Goal: Task Accomplishment & Management: Complete application form

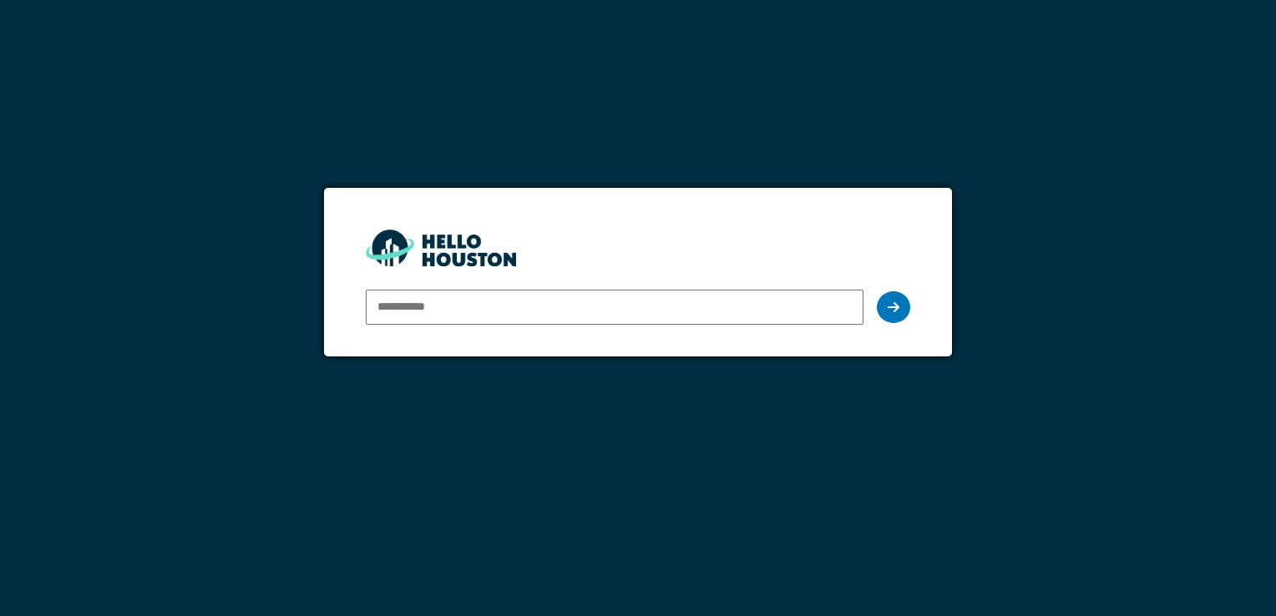
click at [464, 438] on div "You don't seem to have an account yet. Please follow the link given by your com…" at bounding box center [638, 308] width 1276 height 616
click at [459, 306] on input "email" at bounding box center [614, 307] width 497 height 35
type input "**********"
click at [895, 308] on icon at bounding box center [894, 307] width 12 height 13
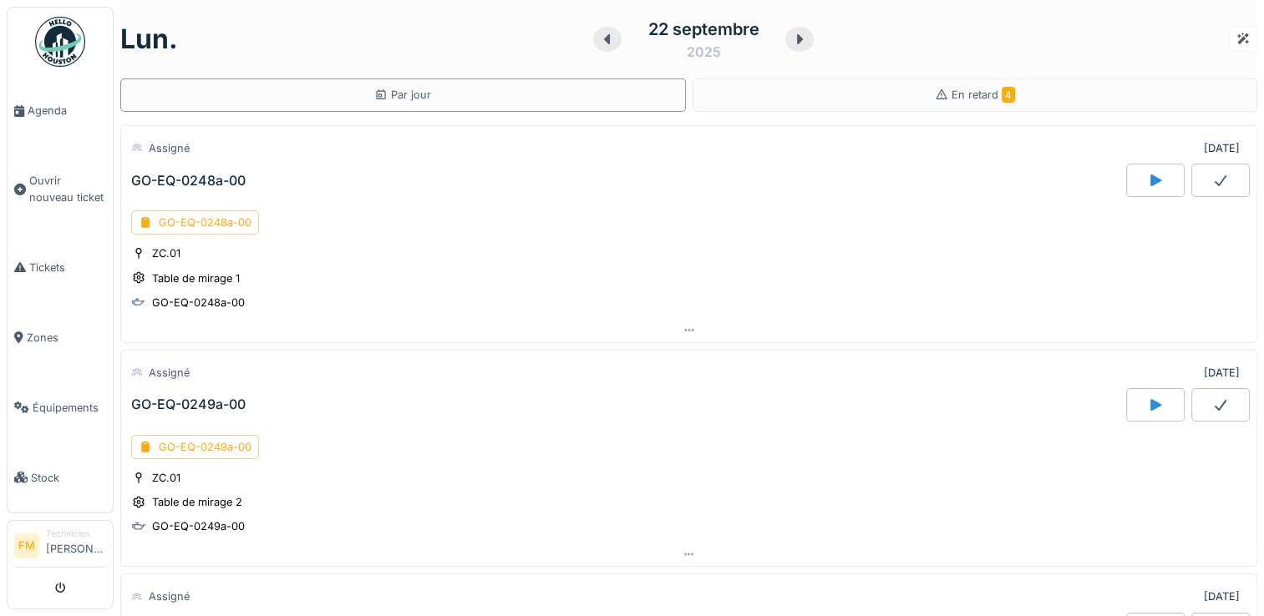
click at [1094, 247] on div "ZC.01 Table de mirage 1 GO-EQ-0248a-00" at bounding box center [688, 278] width 1115 height 67
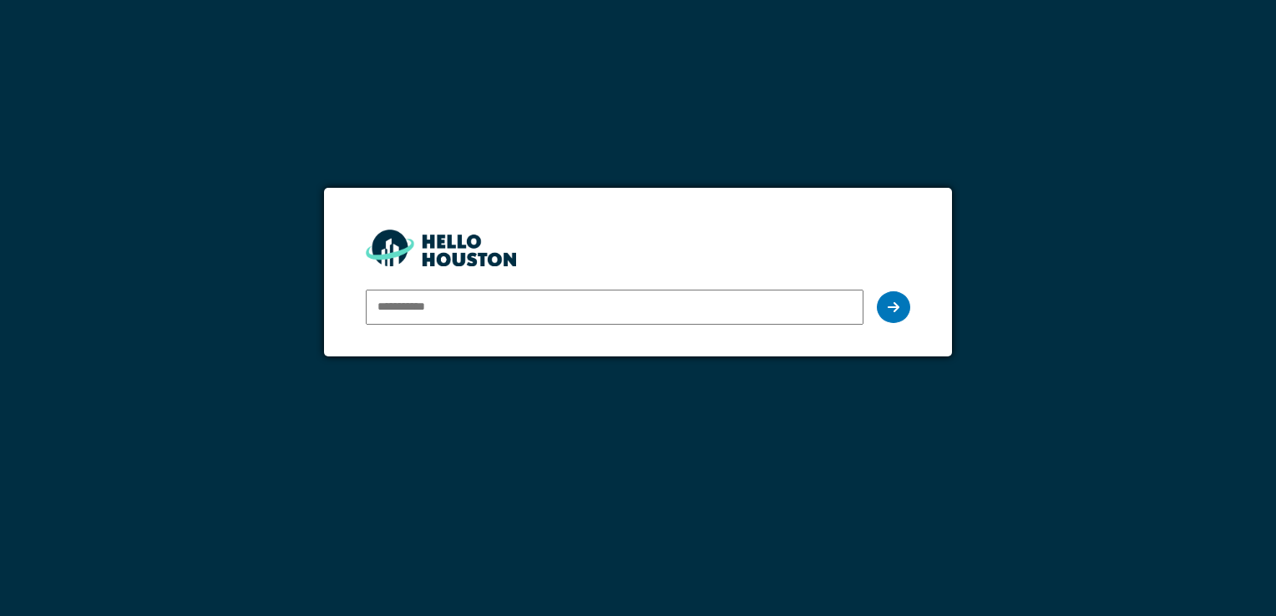
click at [405, 304] on input "email" at bounding box center [614, 307] width 497 height 35
type input "**********"
click at [892, 303] on icon at bounding box center [894, 307] width 12 height 13
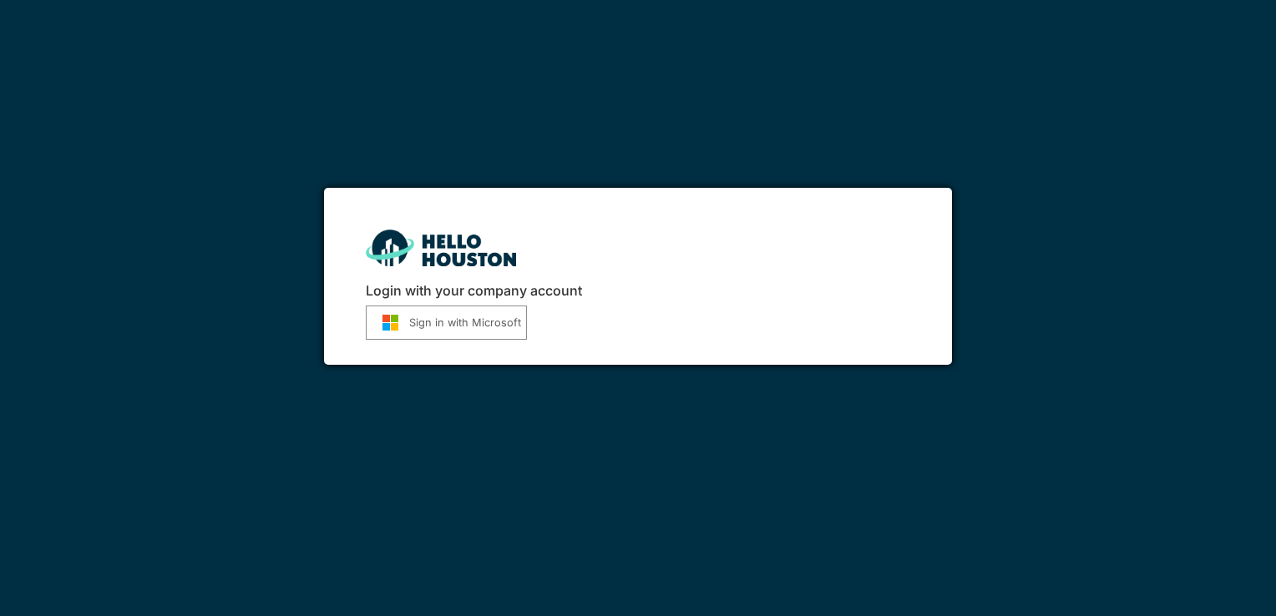
click at [455, 325] on button "Sign in with Microsoft" at bounding box center [446, 323] width 161 height 34
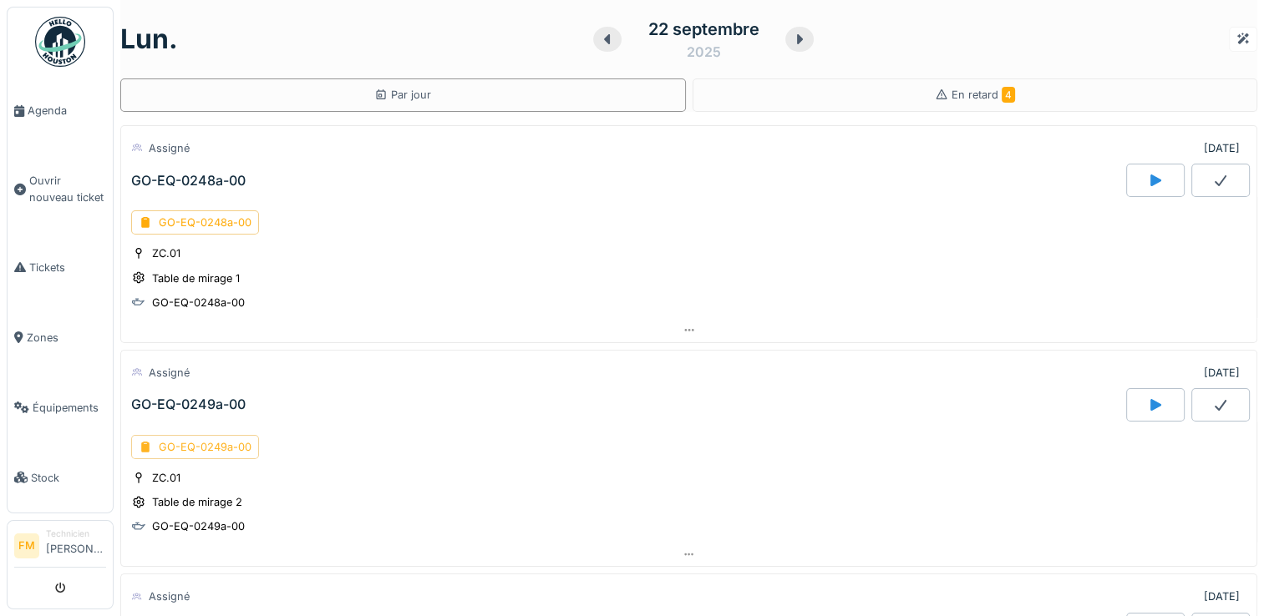
click at [200, 447] on div "GO-EQ-0249a-00" at bounding box center [195, 447] width 128 height 24
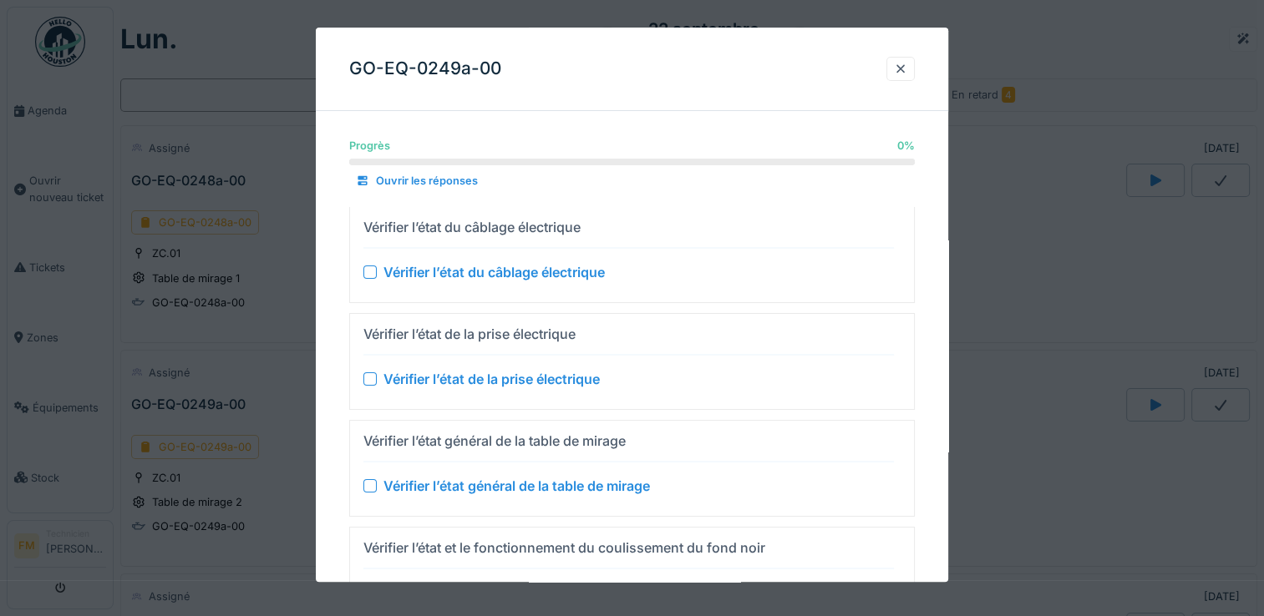
click at [200, 446] on div at bounding box center [632, 308] width 1264 height 616
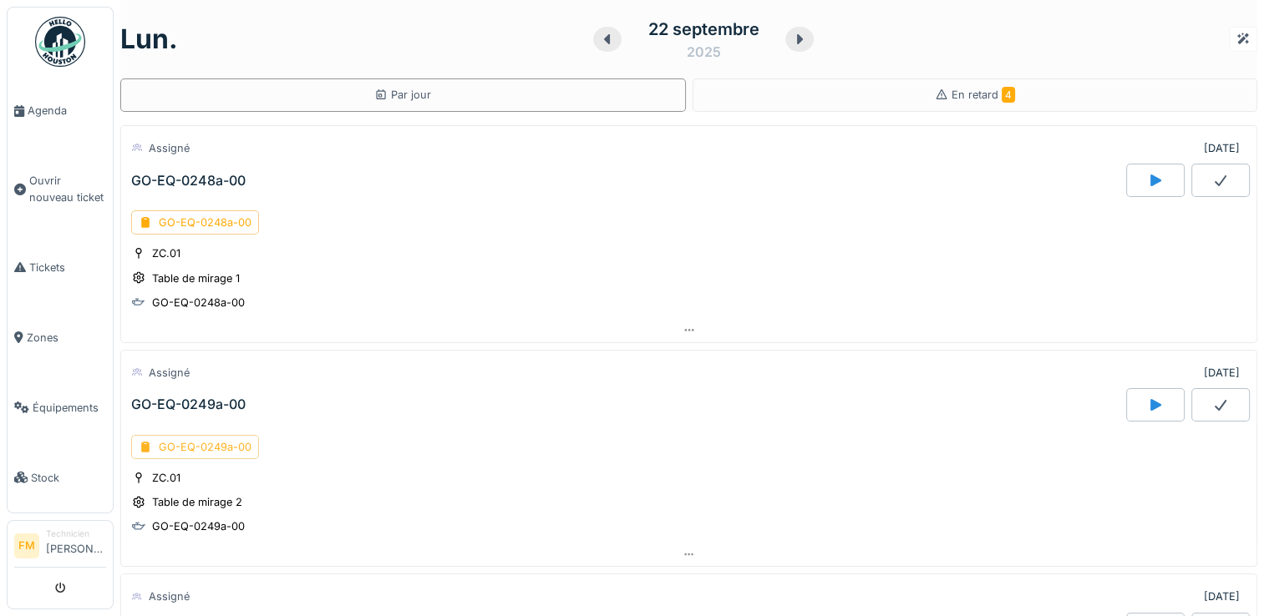
click at [200, 443] on div "GO-EQ-0249a-00" at bounding box center [195, 447] width 128 height 24
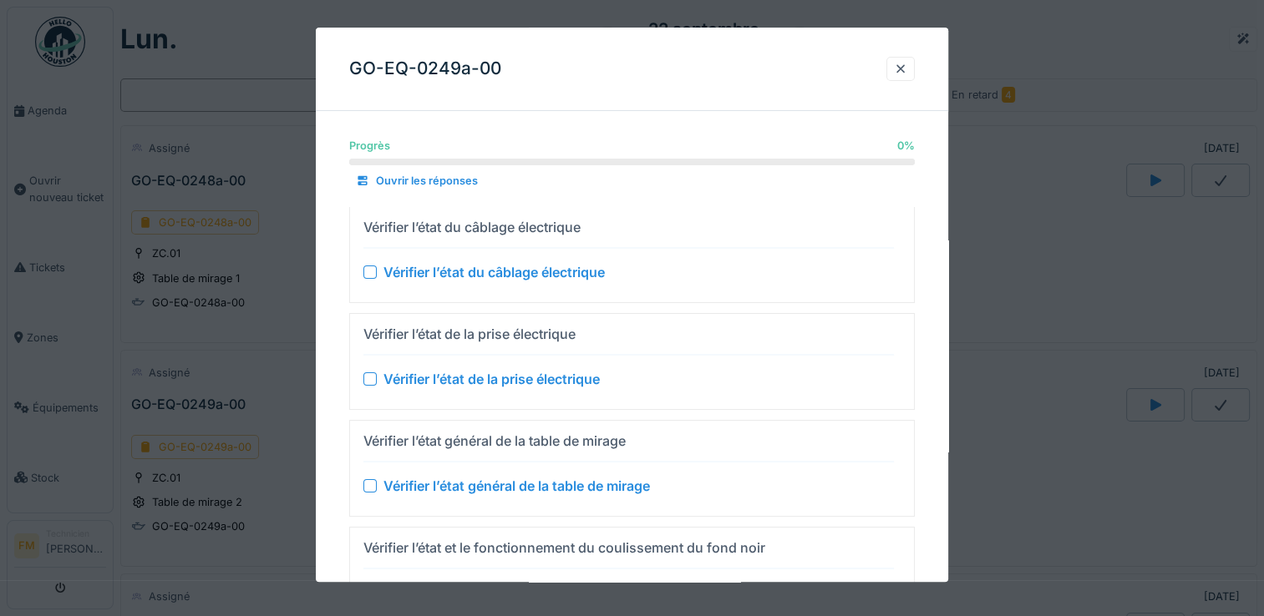
click at [367, 274] on div at bounding box center [369, 272] width 13 height 13
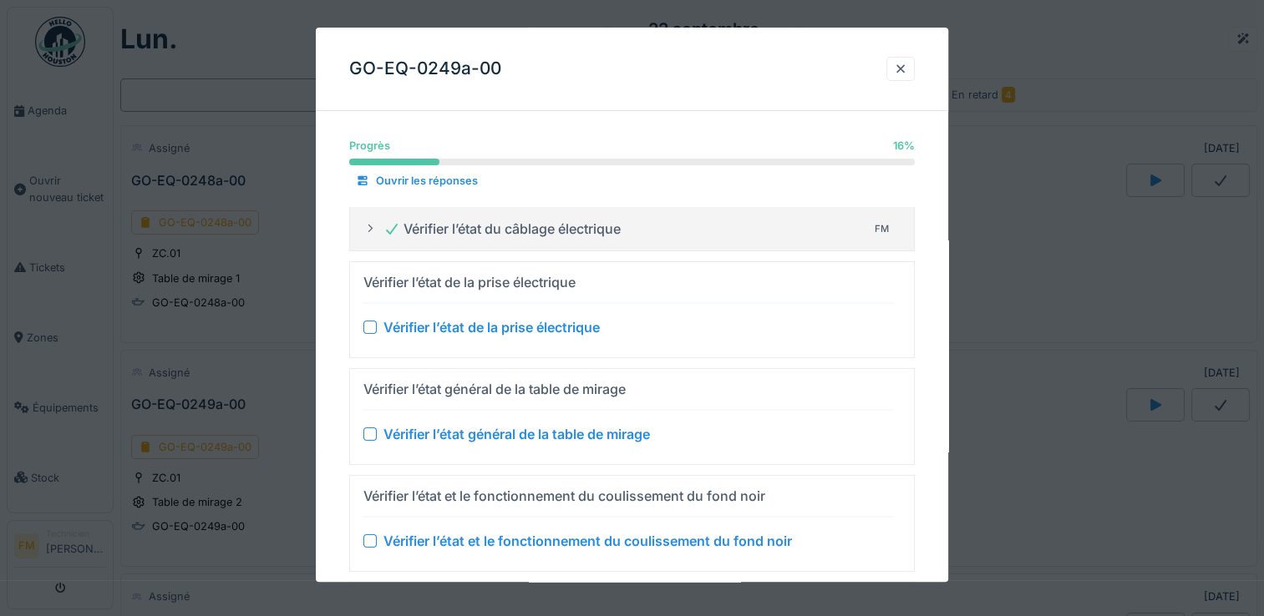
click at [367, 326] on div at bounding box center [369, 328] width 13 height 13
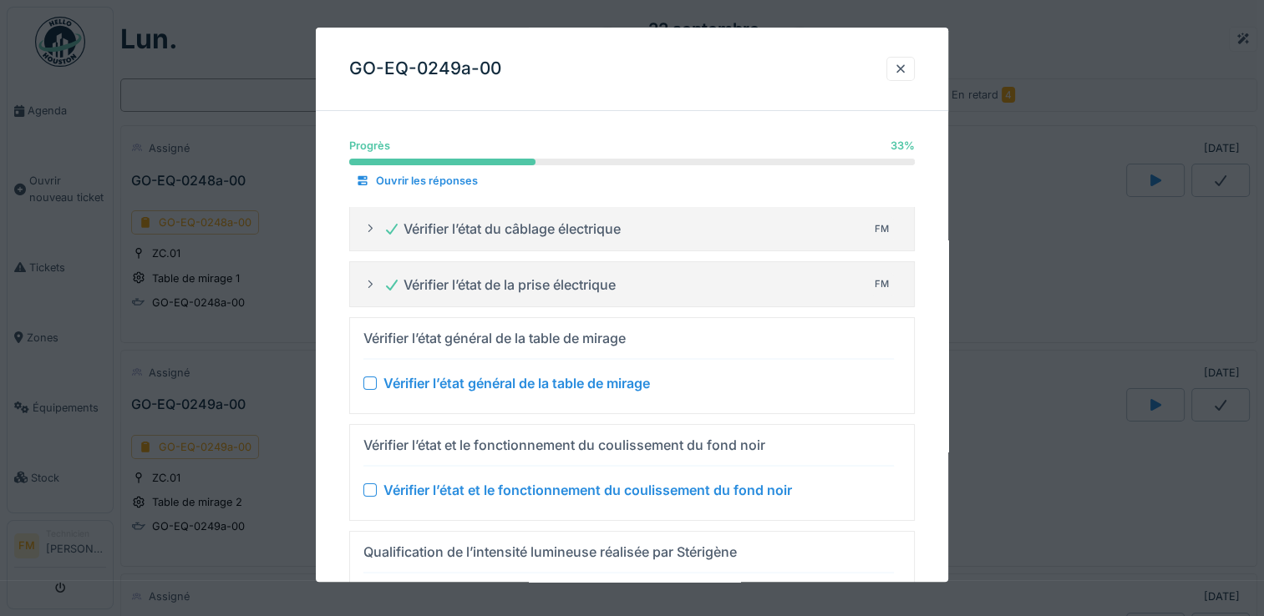
click at [443, 387] on div "Vérifier l’état général de la table de mirage" at bounding box center [516, 383] width 266 height 20
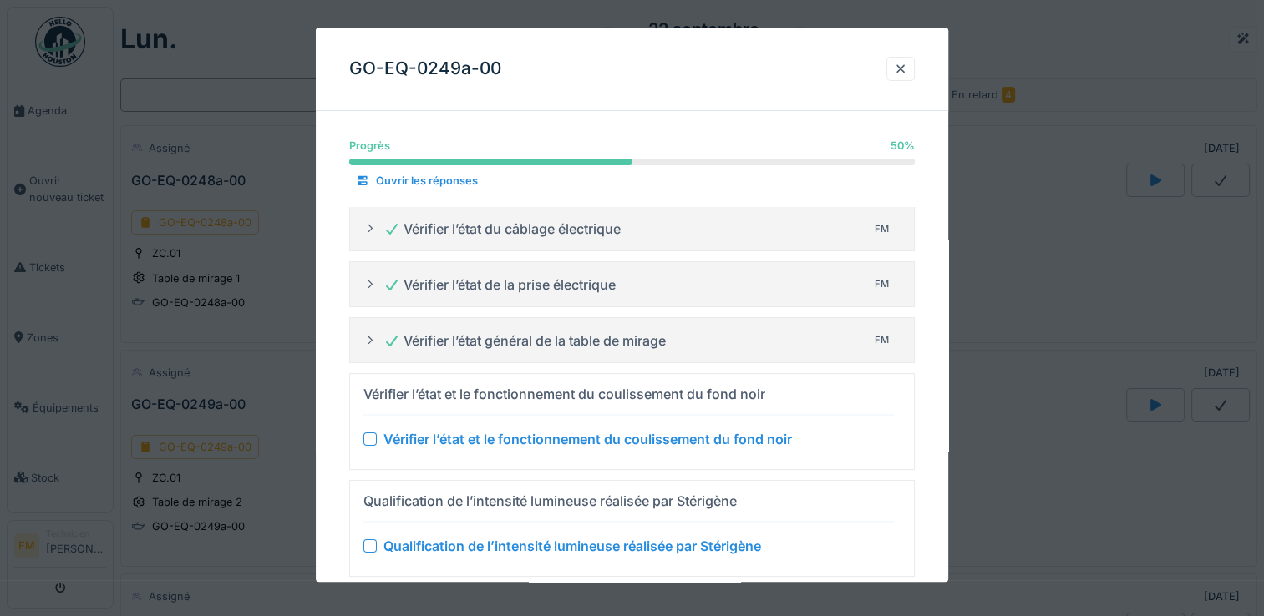
click at [369, 439] on div at bounding box center [369, 439] width 13 height 13
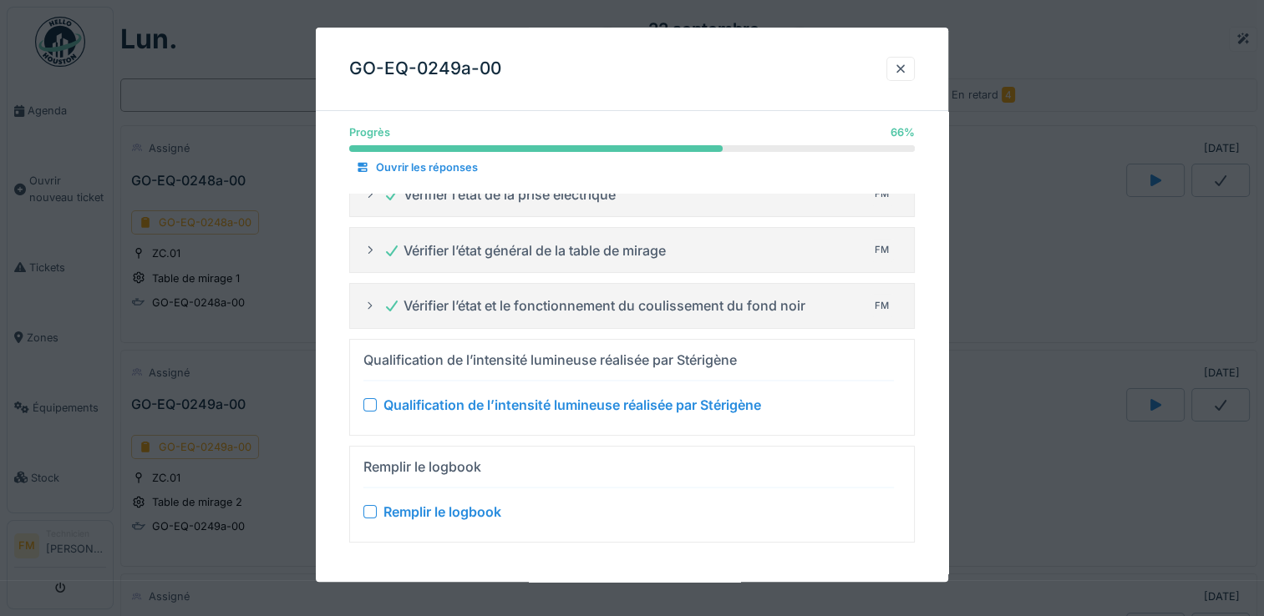
scroll to position [13, 0]
click at [367, 401] on div at bounding box center [369, 404] width 13 height 13
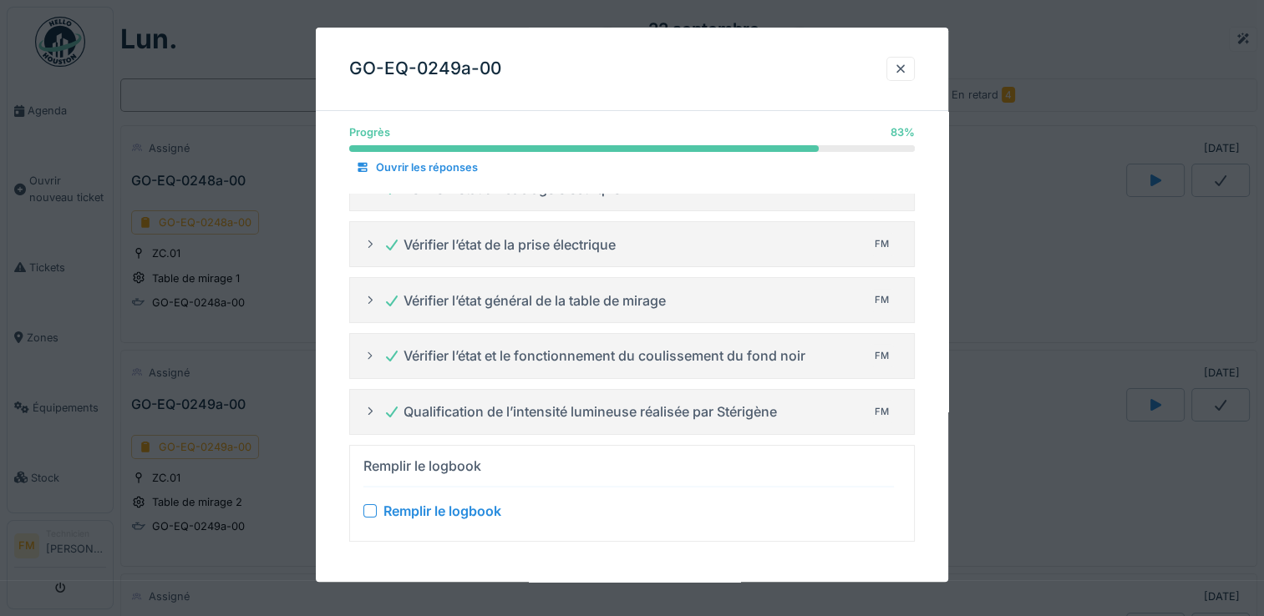
click at [424, 413] on div "Qualification de l’intensité lumineuse réalisée par Stérigène" at bounding box center [579, 412] width 393 height 20
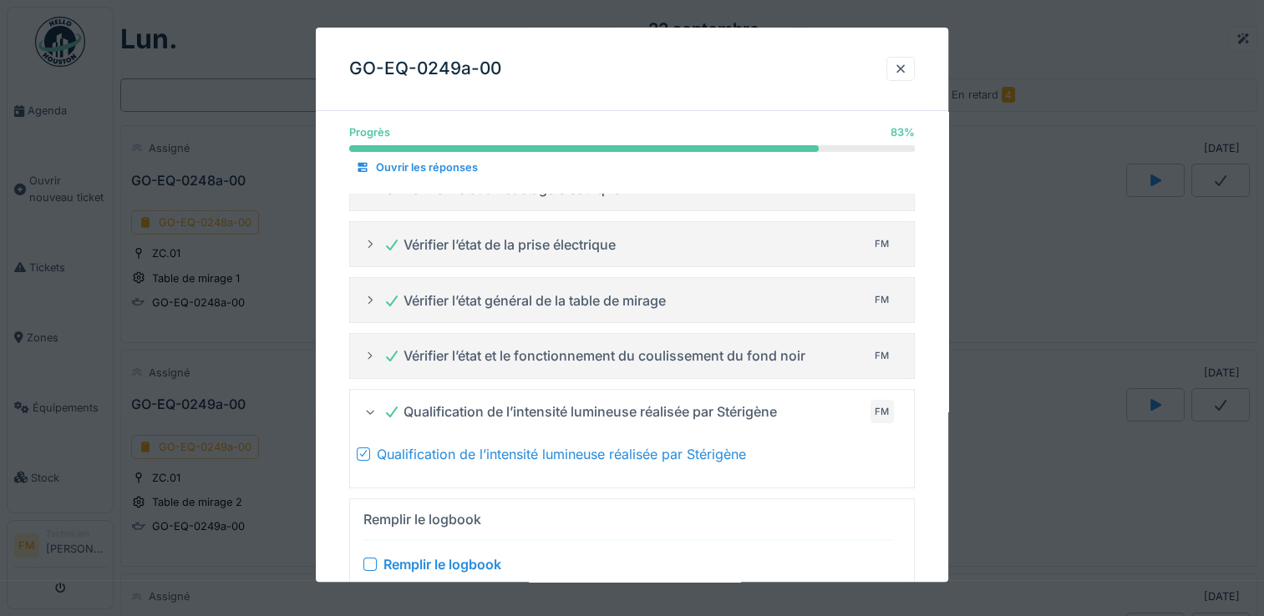
click at [360, 453] on icon at bounding box center [363, 454] width 7 height 7
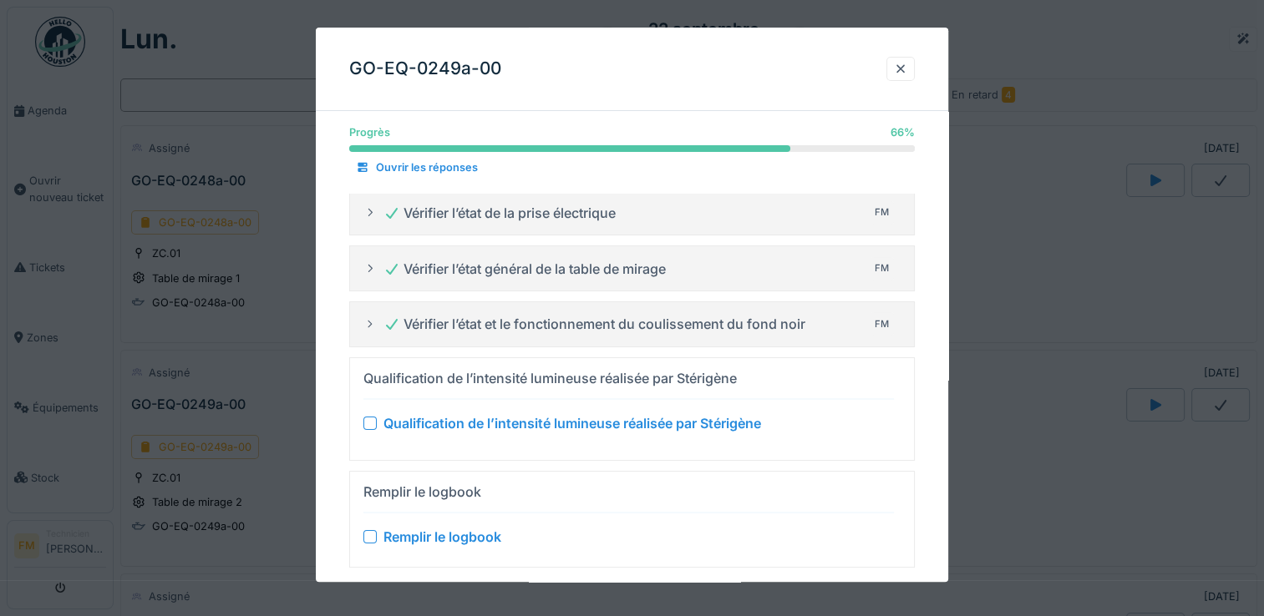
scroll to position [97, 0]
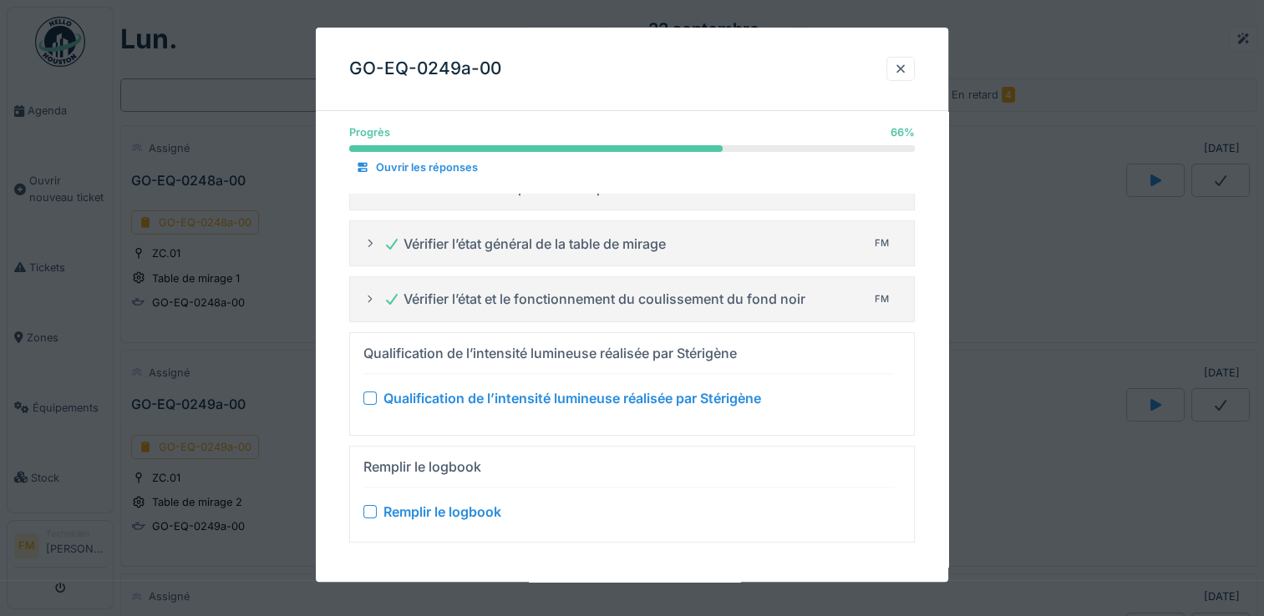
click at [367, 506] on div at bounding box center [369, 511] width 13 height 13
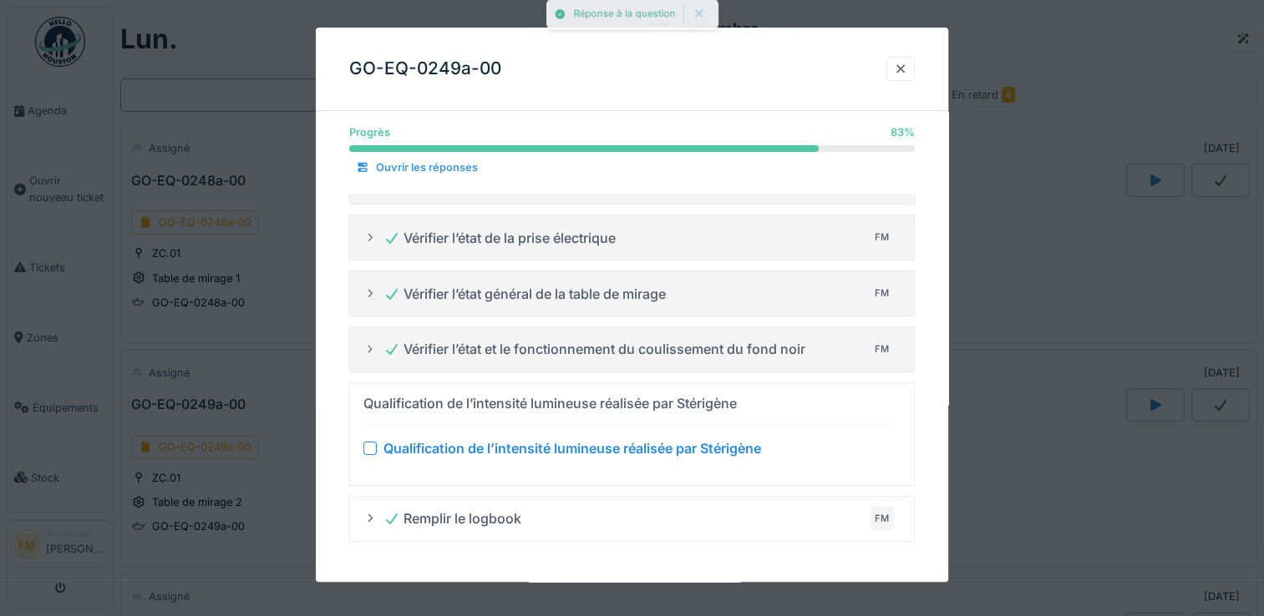
click at [428, 165] on div "Ouvrir les réponses" at bounding box center [416, 168] width 135 height 23
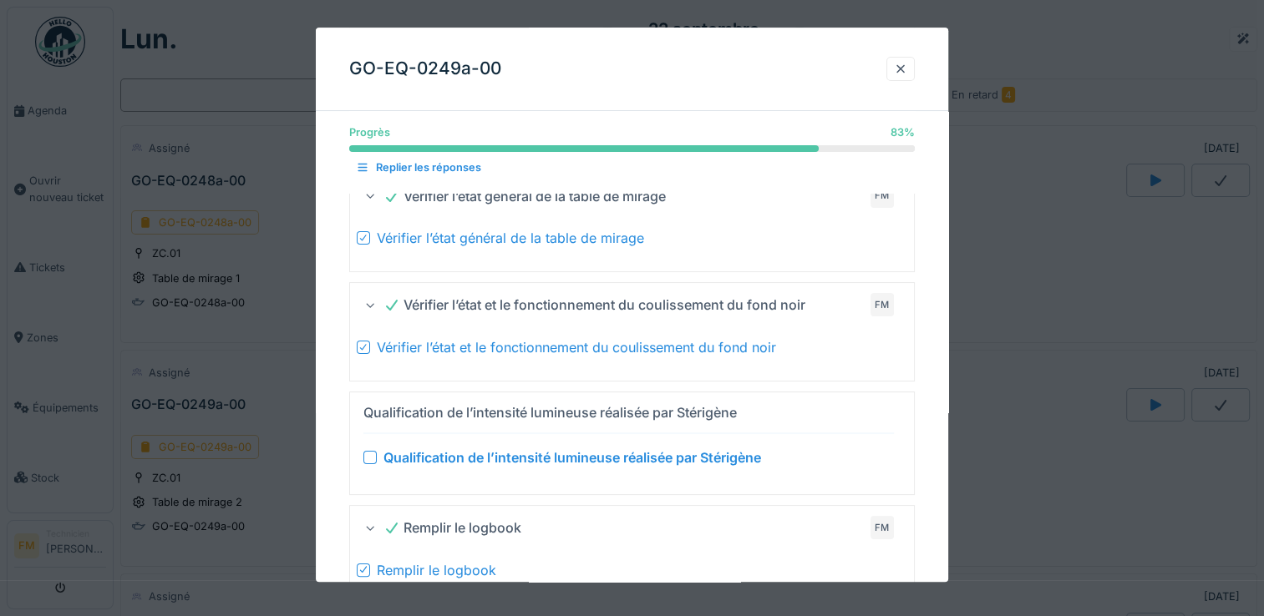
scroll to position [314, 0]
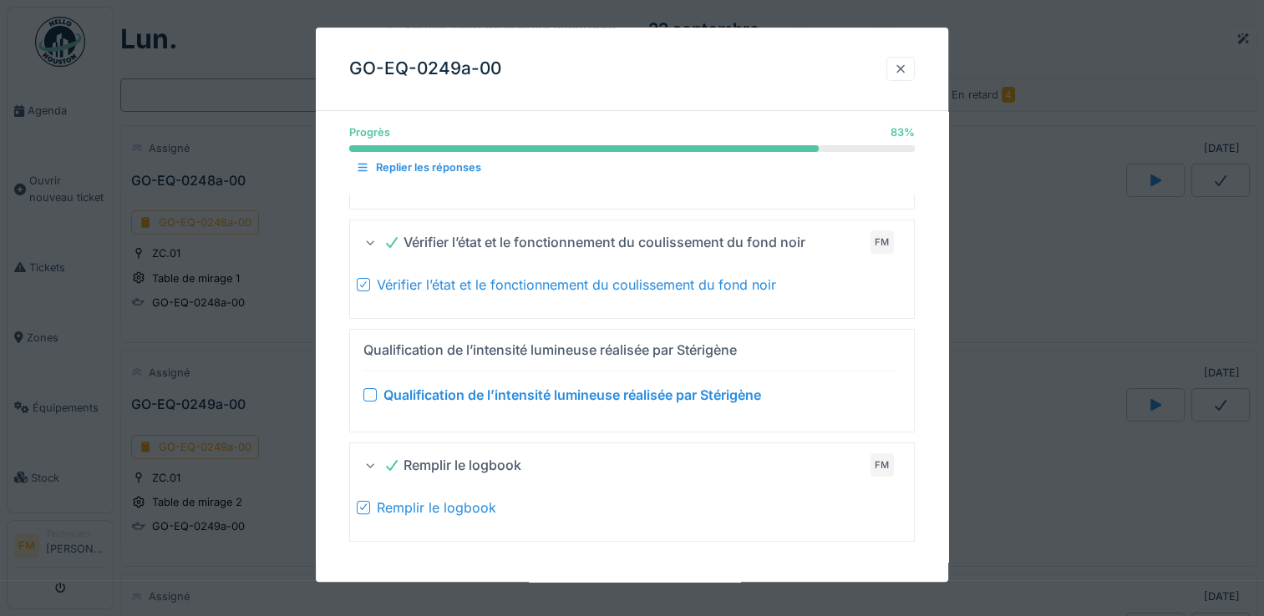
click at [905, 73] on div at bounding box center [900, 69] width 13 height 16
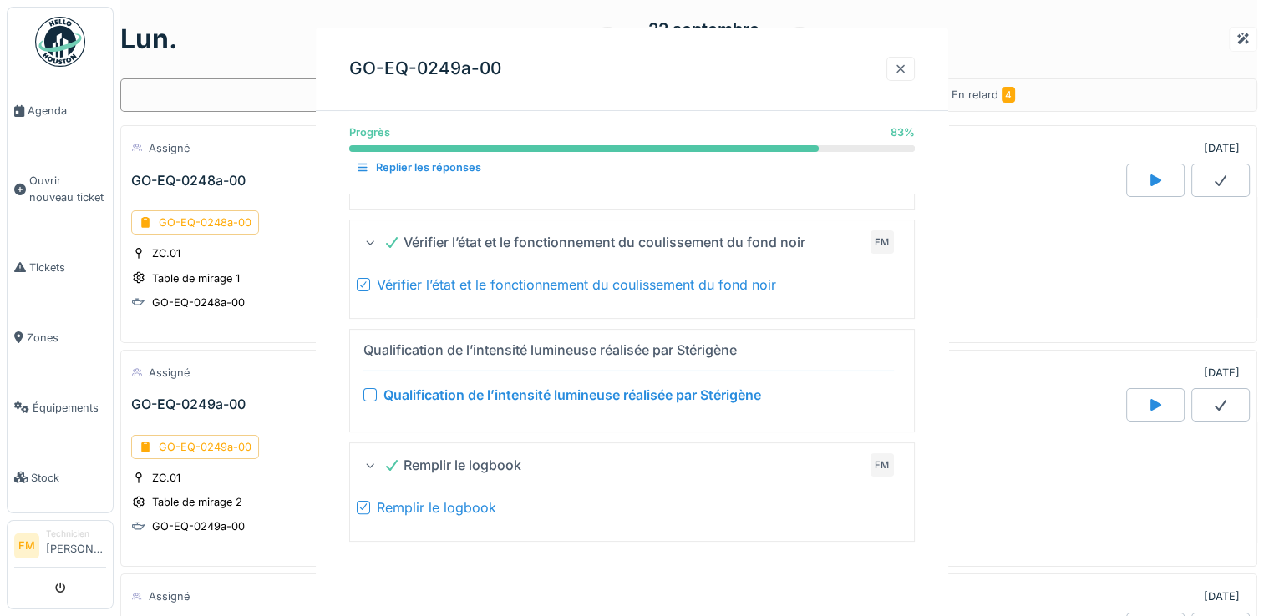
scroll to position [0, 0]
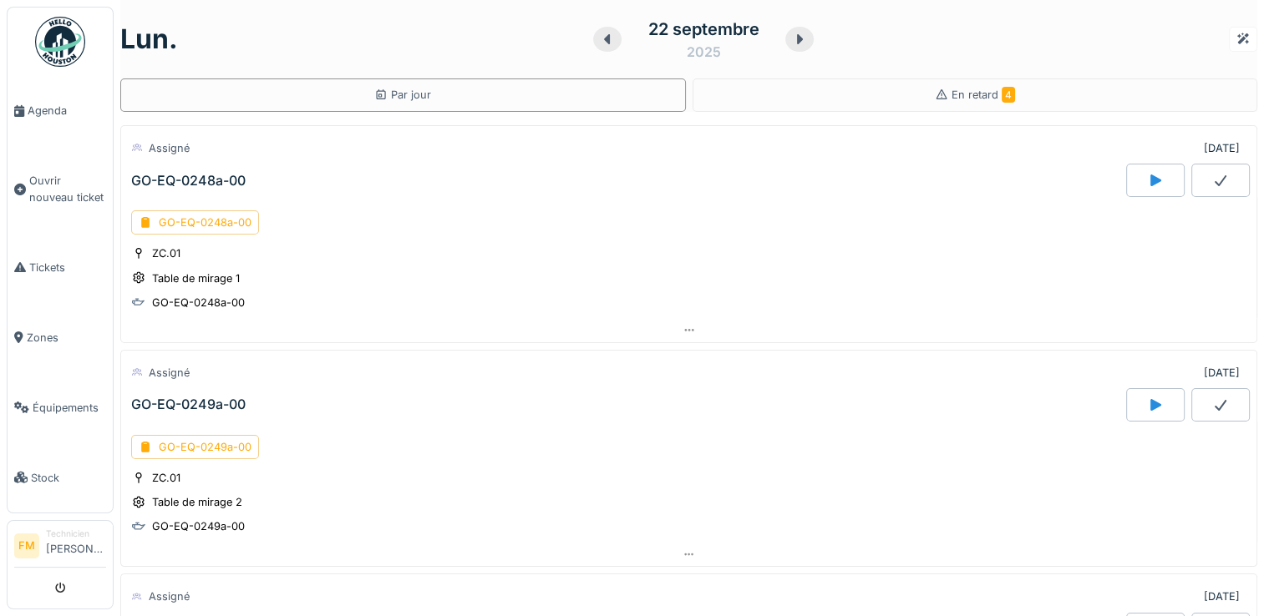
click at [1132, 397] on div at bounding box center [1155, 404] width 58 height 33
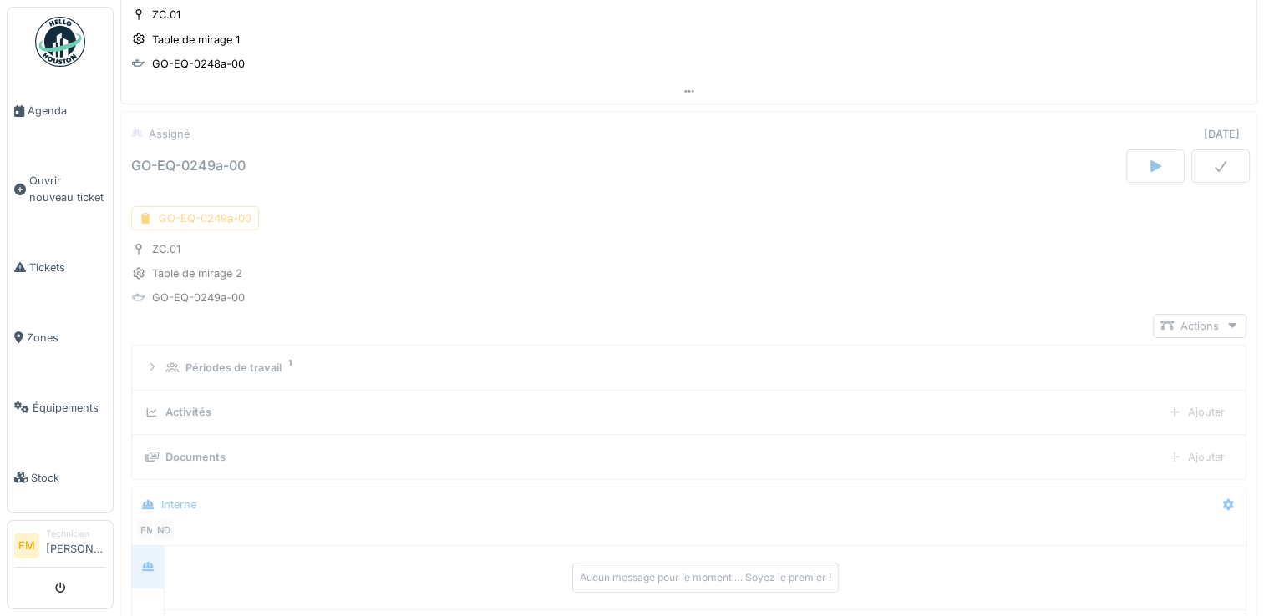
scroll to position [281, 0]
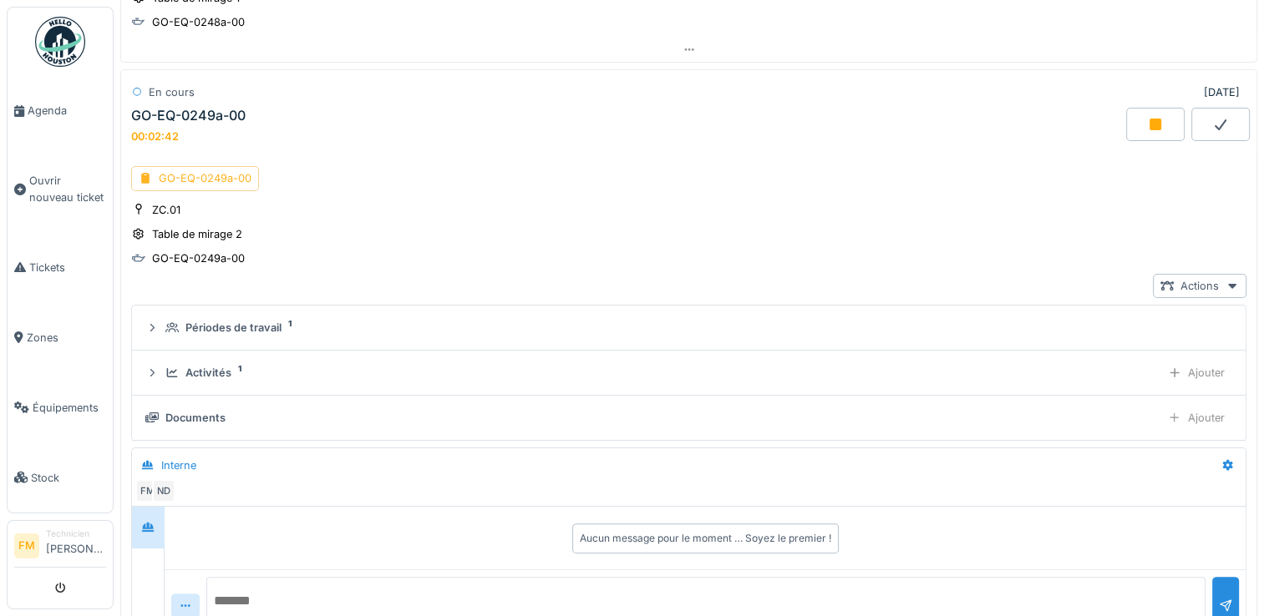
click at [180, 179] on div "GO-EQ-0249a-00" at bounding box center [195, 178] width 128 height 24
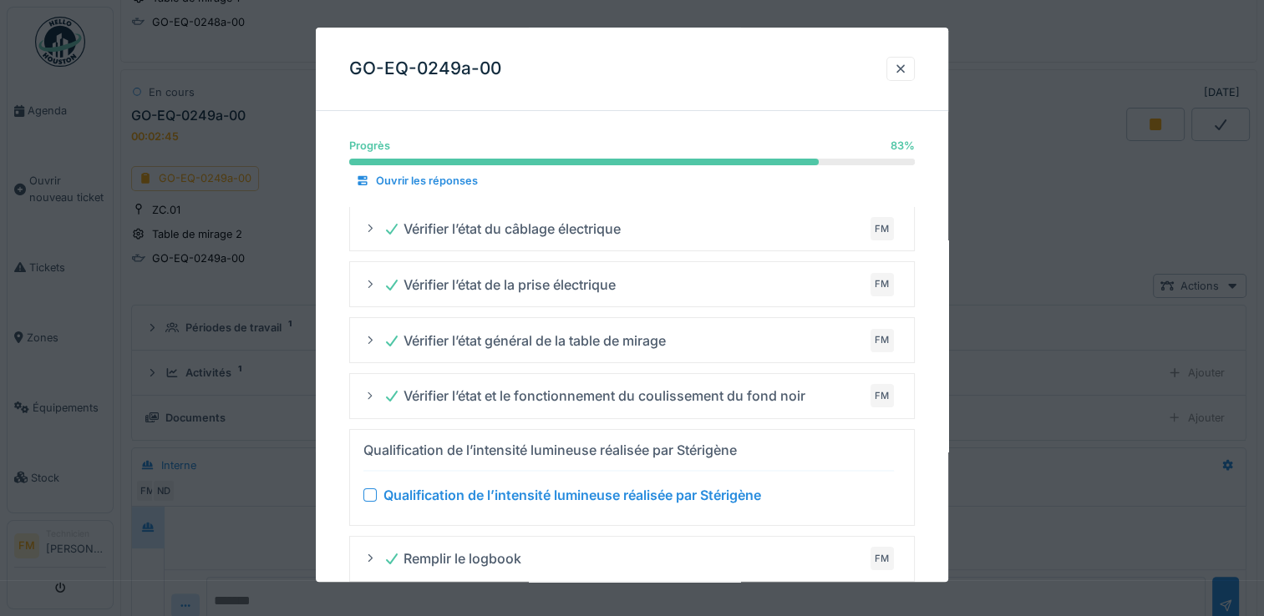
scroll to position [40, 0]
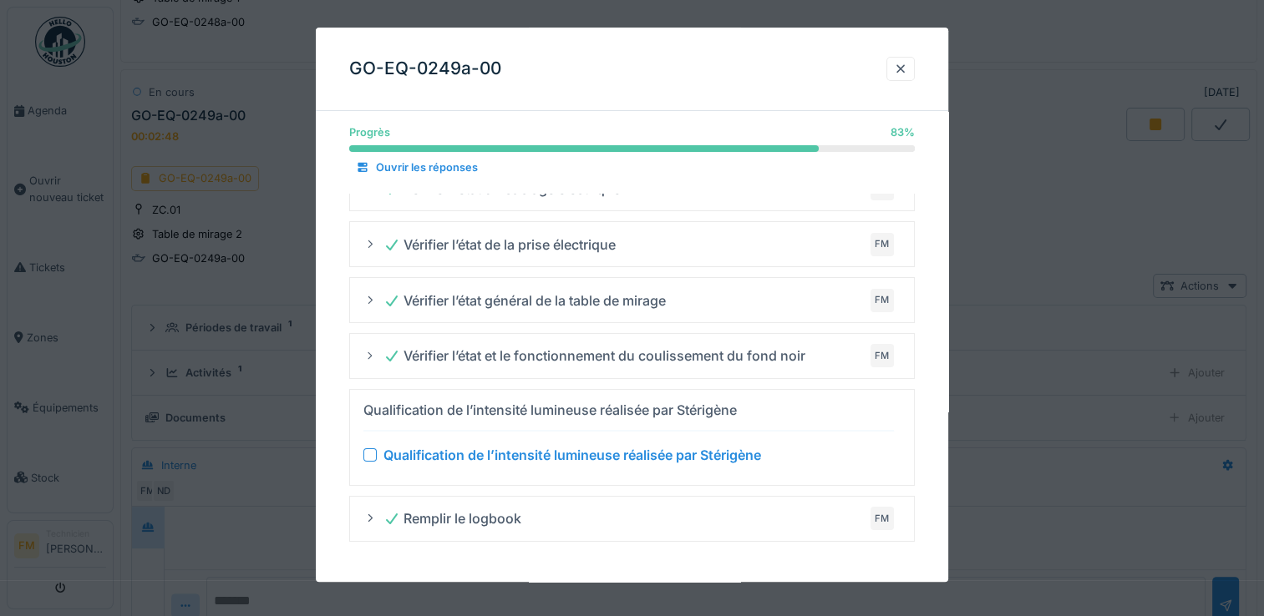
click at [828, 462] on div "Qualification de l’intensité lumineuse réalisée par Stérigène" at bounding box center [638, 455] width 510 height 20
drag, startPoint x: 828, startPoint y: 452, endPoint x: 762, endPoint y: 409, distance: 79.2
click at [762, 409] on div "Qualification de l’intensité lumineuse réalisée par Stérigène" at bounding box center [628, 410] width 530 height 27
click at [420, 167] on div "Ouvrir les réponses" at bounding box center [416, 168] width 135 height 23
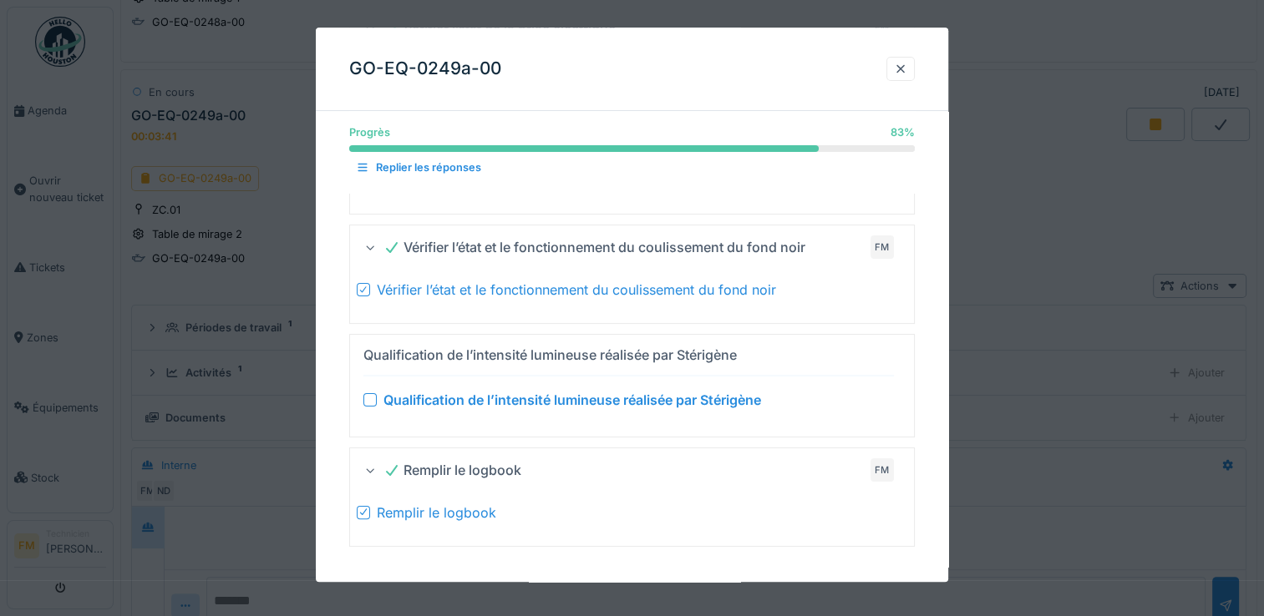
scroll to position [314, 0]
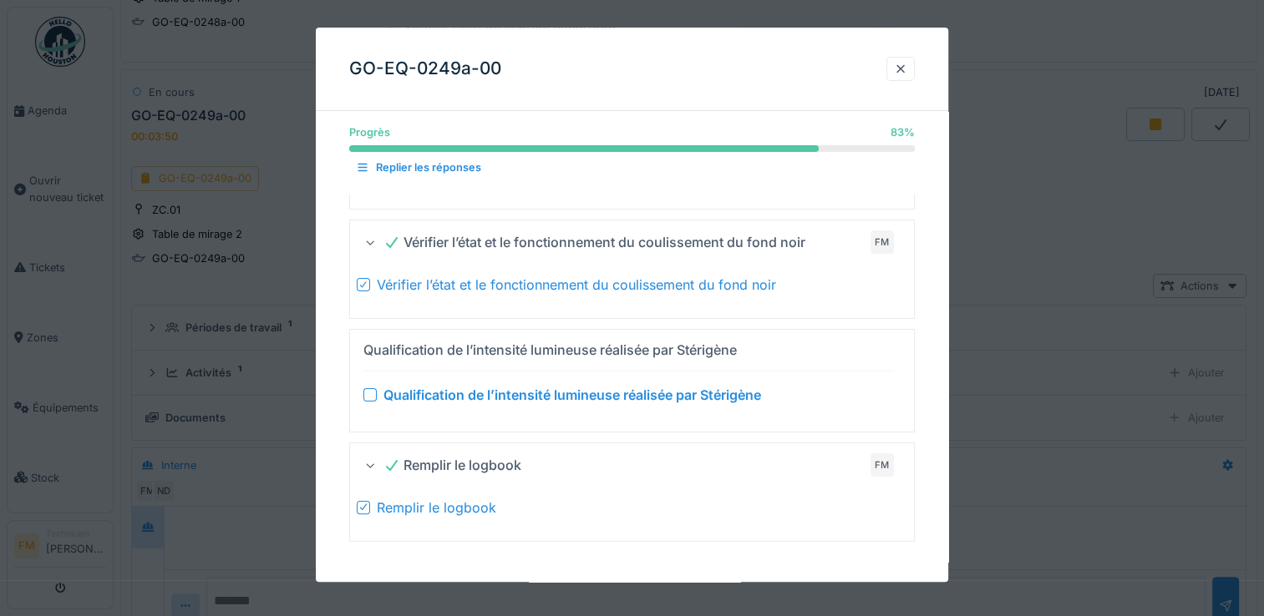
click at [542, 348] on div "Qualification de l’intensité lumineuse réalisée par Stérigène" at bounding box center [549, 350] width 373 height 20
drag, startPoint x: 801, startPoint y: 393, endPoint x: 276, endPoint y: 438, distance: 526.3
click at [276, 438] on div at bounding box center [632, 308] width 1264 height 616
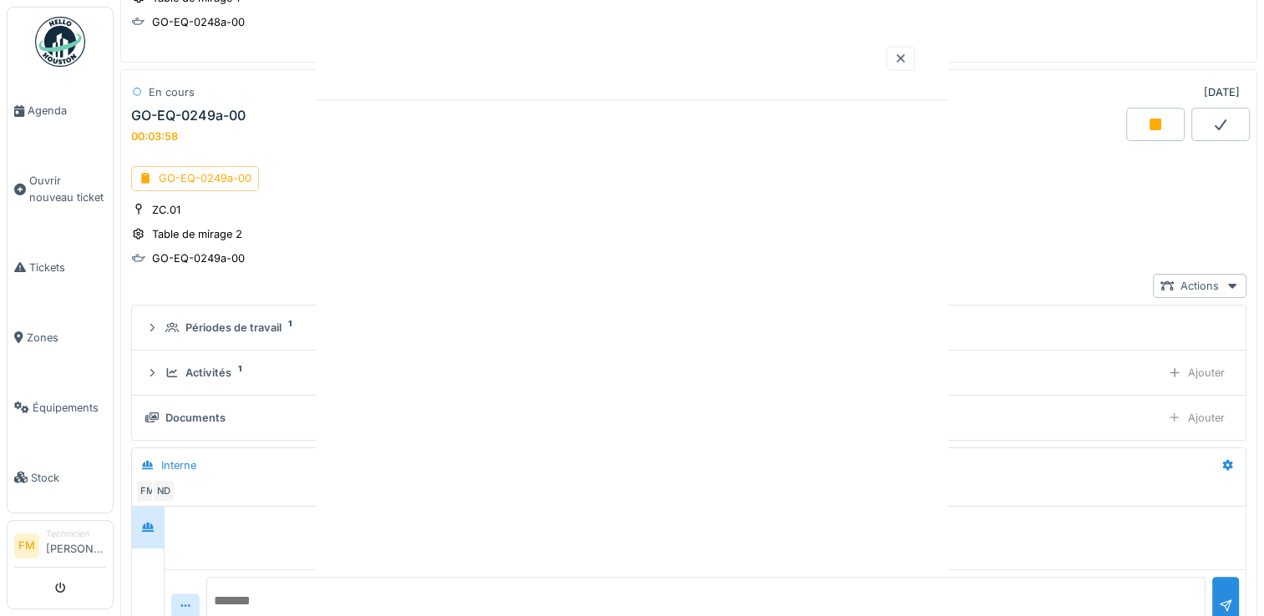
scroll to position [0, 0]
click at [229, 166] on div "GO-EQ-0249a-00" at bounding box center [195, 178] width 128 height 24
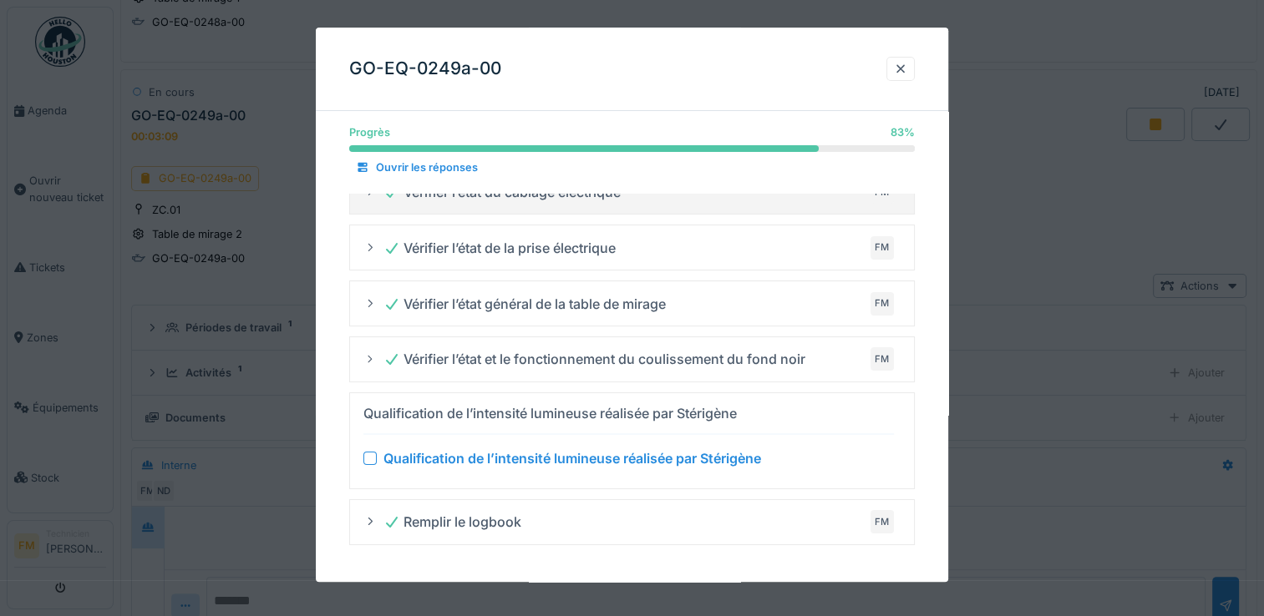
scroll to position [40, 0]
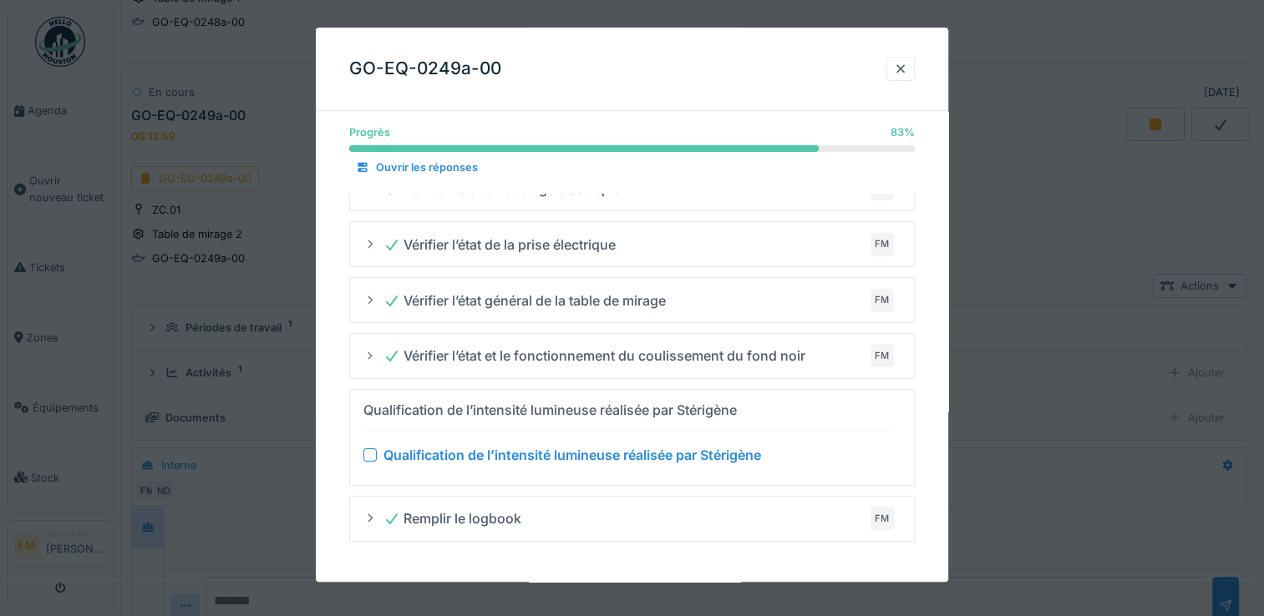
click at [372, 453] on div at bounding box center [369, 454] width 13 height 13
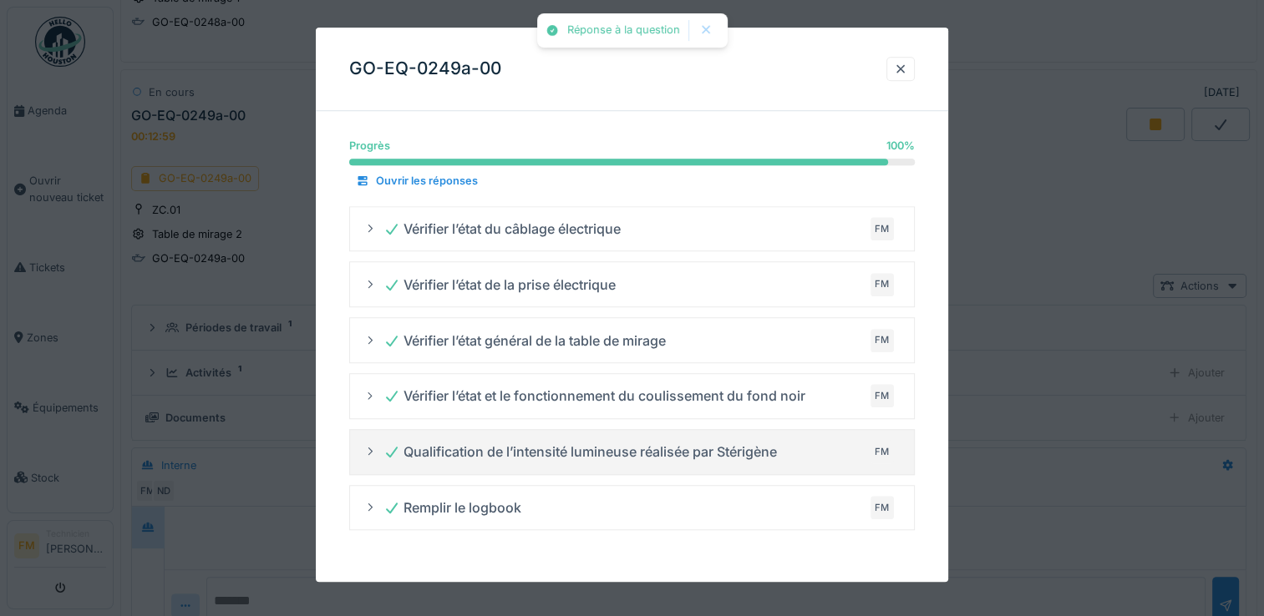
scroll to position [0, 0]
click at [907, 71] on div at bounding box center [900, 69] width 13 height 16
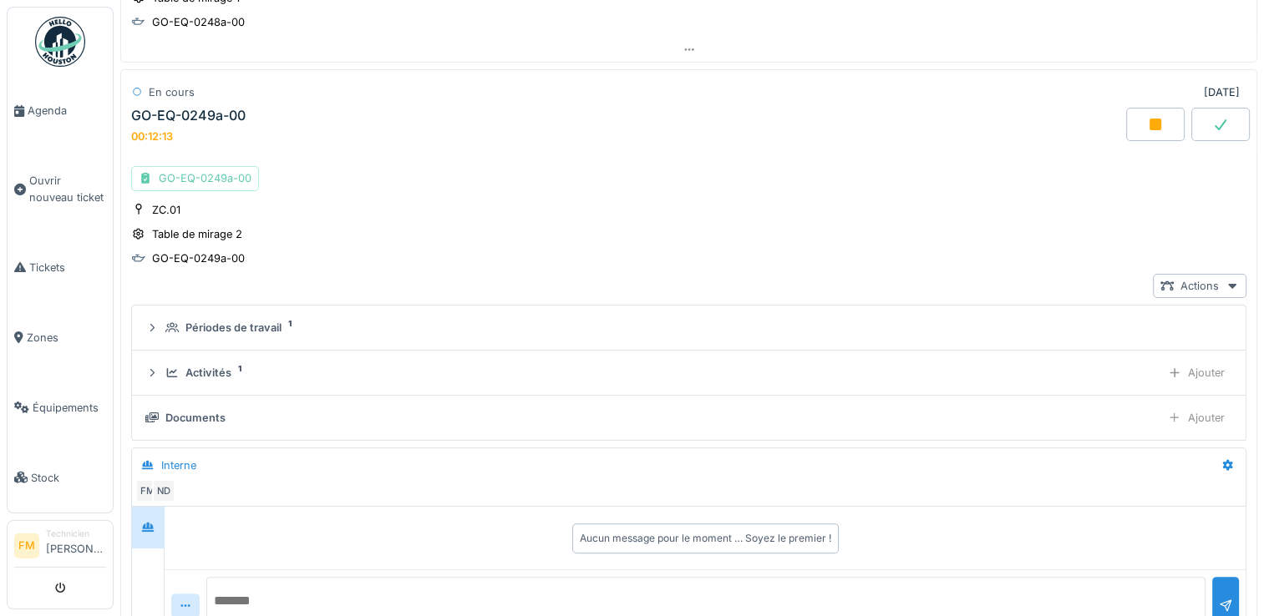
click at [171, 166] on div "GO-EQ-0249a-00" at bounding box center [195, 178] width 128 height 24
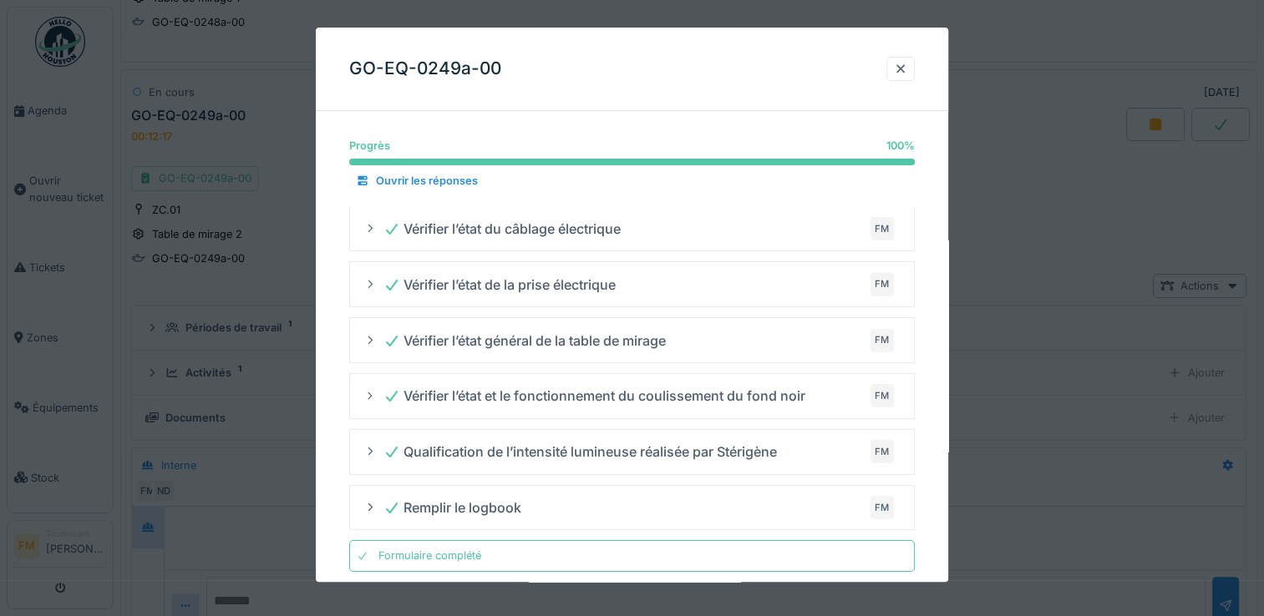
click at [516, 553] on div "Formulaire complété" at bounding box center [631, 556] width 565 height 31
click at [418, 555] on div "Formulaire complété" at bounding box center [429, 557] width 103 height 16
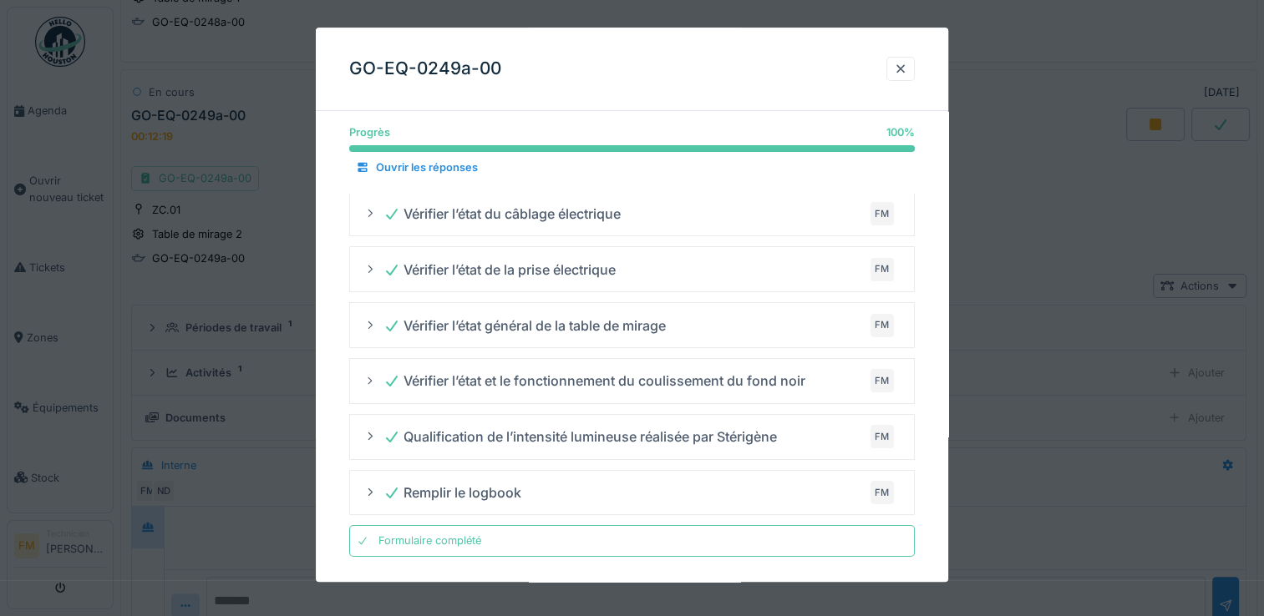
scroll to position [20, 0]
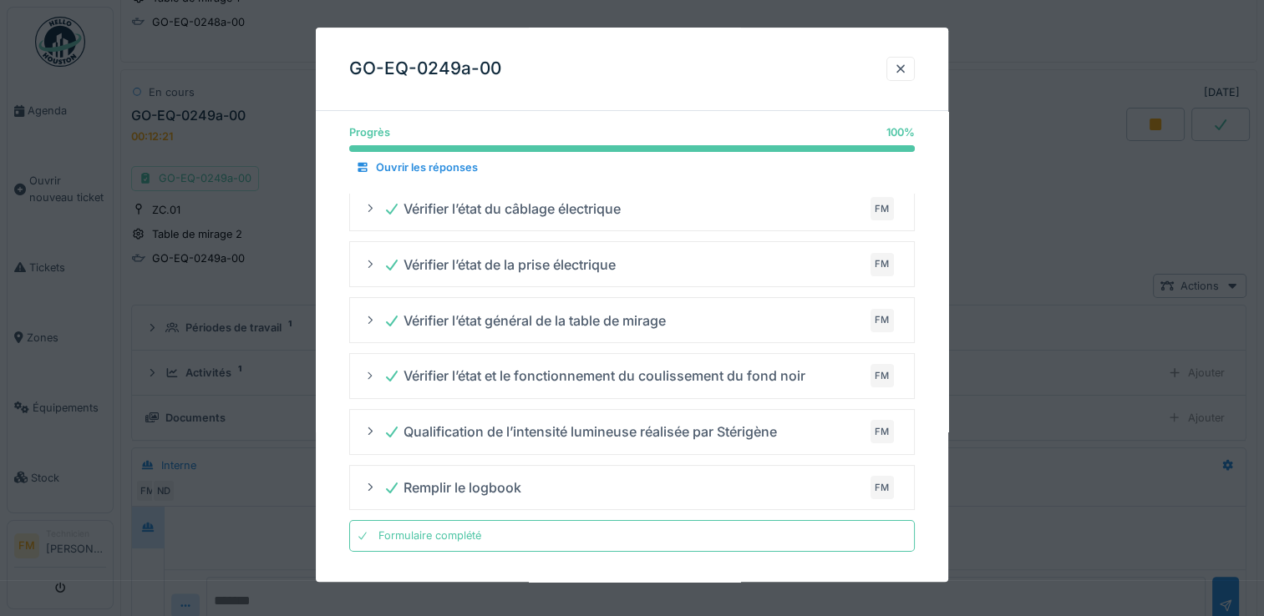
click at [457, 537] on div "Formulaire complété" at bounding box center [429, 537] width 103 height 16
click at [907, 68] on div at bounding box center [900, 69] width 13 height 16
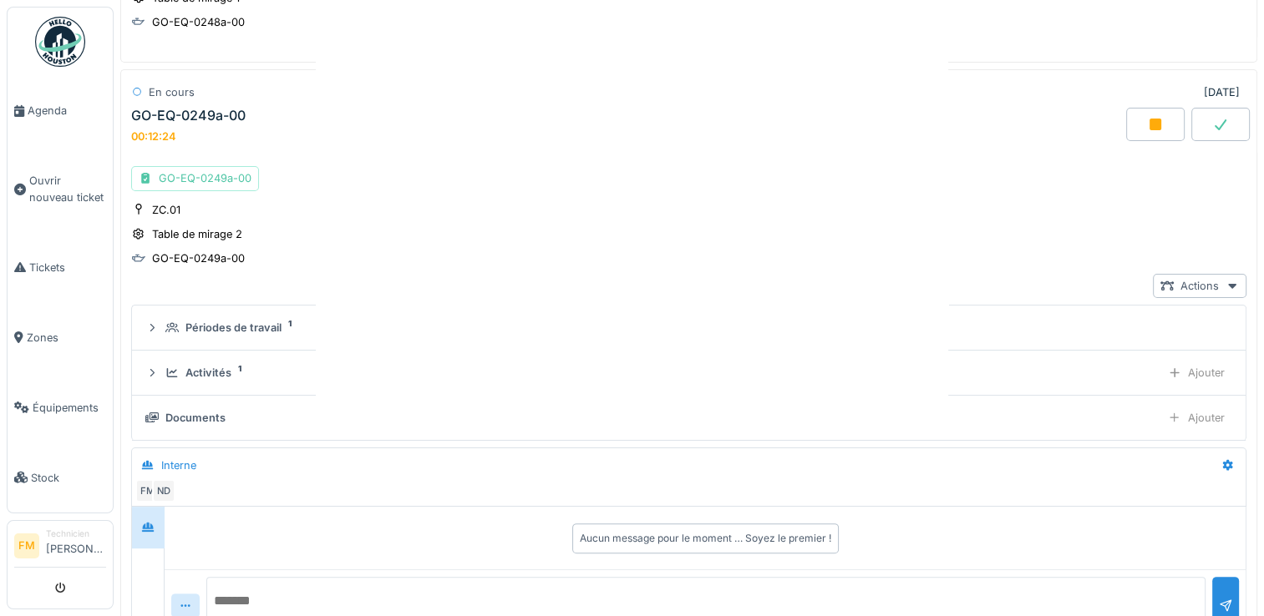
scroll to position [0, 0]
click at [176, 108] on div "GO-EQ-0249a-00" at bounding box center [188, 116] width 114 height 16
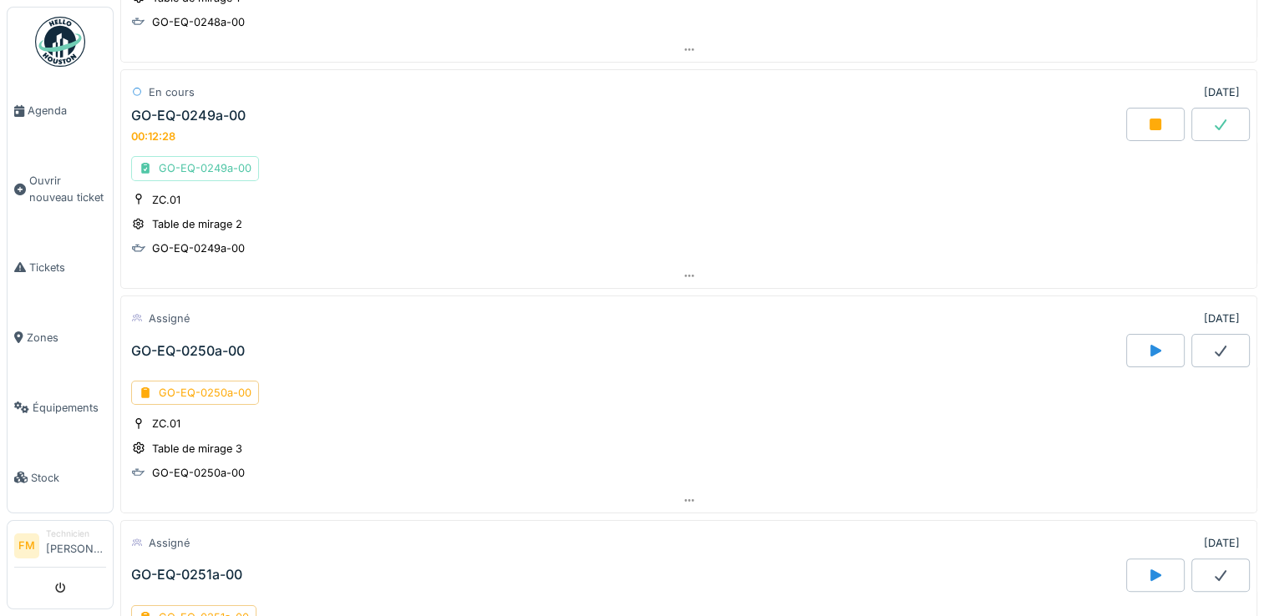
click at [176, 108] on div "GO-EQ-0249a-00" at bounding box center [188, 116] width 114 height 16
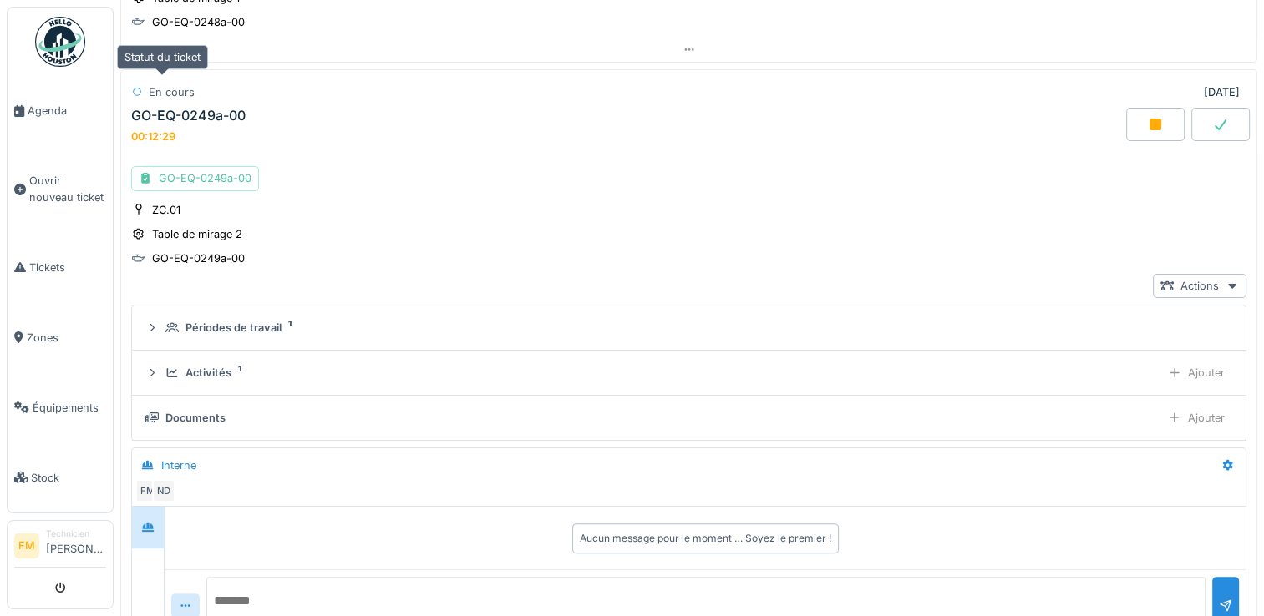
click at [176, 96] on div "En cours" at bounding box center [172, 92] width 46 height 16
click at [174, 111] on div "GO-EQ-0249a-00" at bounding box center [188, 116] width 114 height 16
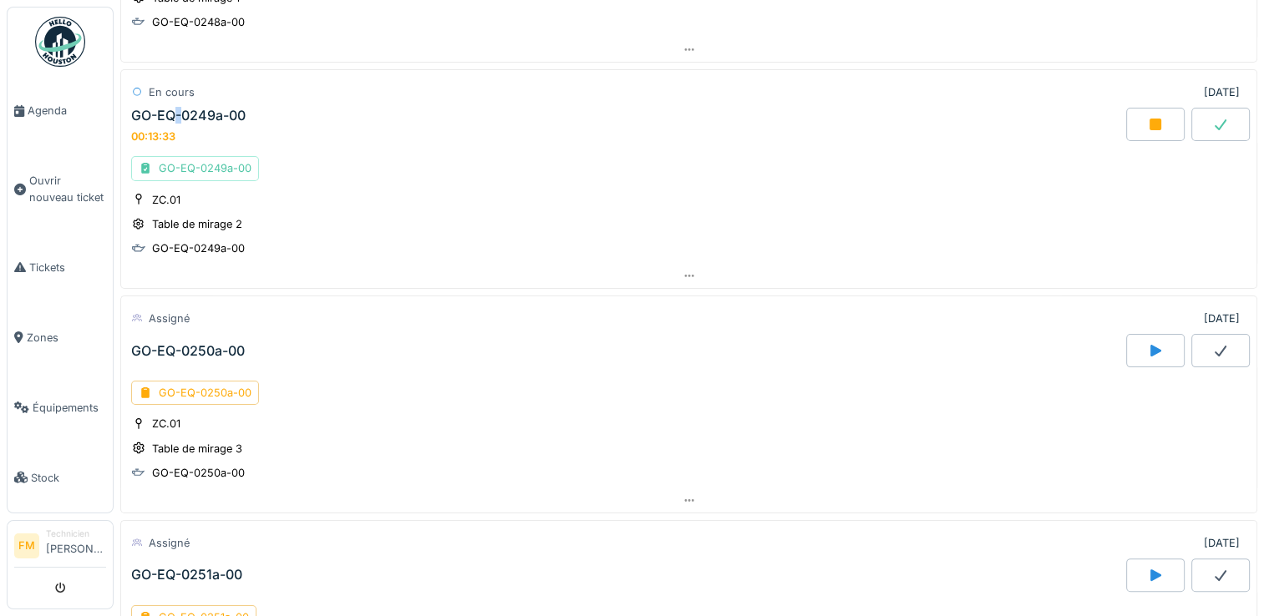
click at [174, 111] on div "GO-EQ-0249a-00" at bounding box center [188, 116] width 114 height 16
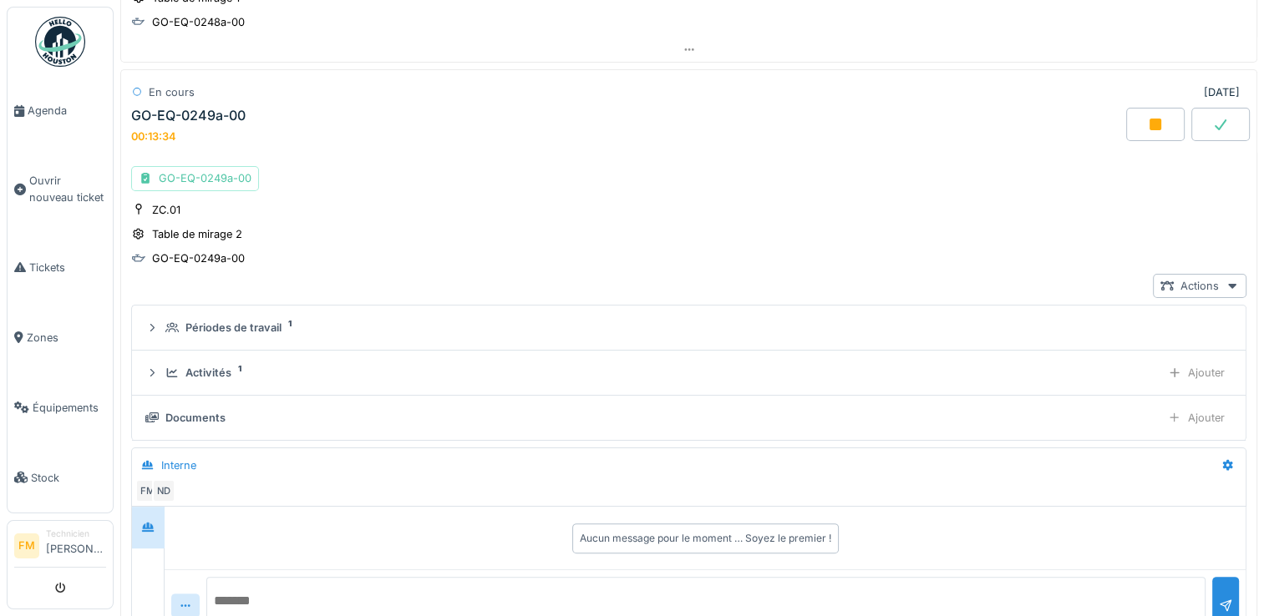
drag, startPoint x: 174, startPoint y: 111, endPoint x: 157, endPoint y: 114, distance: 17.0
click at [157, 114] on div "GO-EQ-0249a-00" at bounding box center [188, 116] width 114 height 16
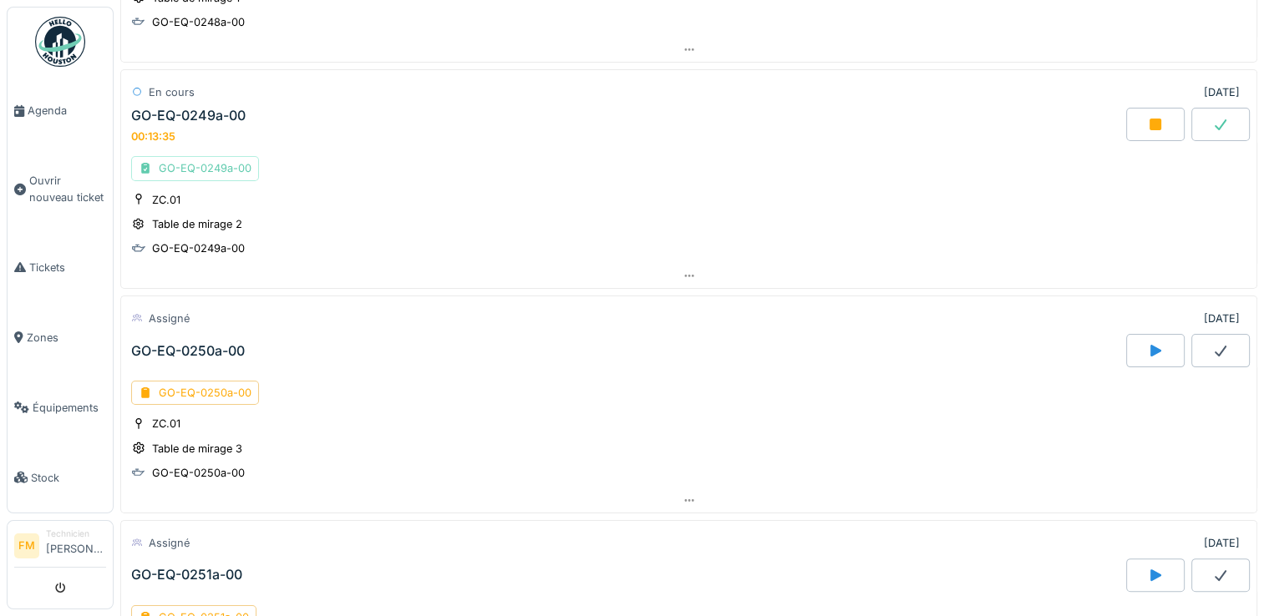
click at [164, 163] on div "GO-EQ-0249a-00" at bounding box center [195, 168] width 128 height 24
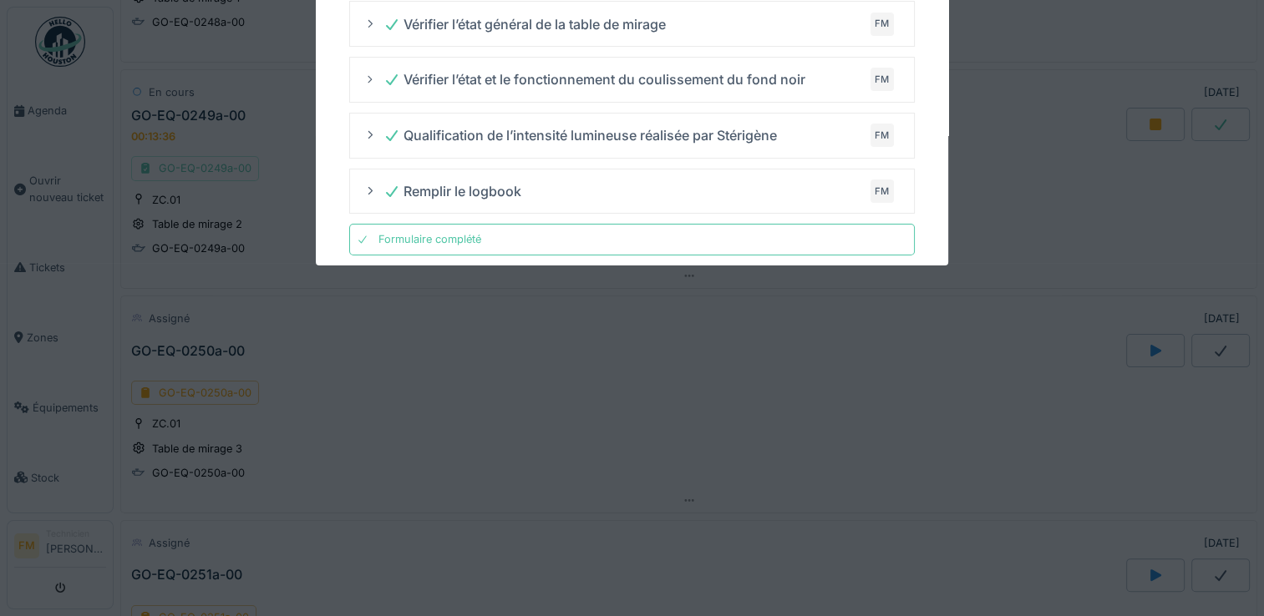
click at [164, 163] on div at bounding box center [632, 308] width 1264 height 616
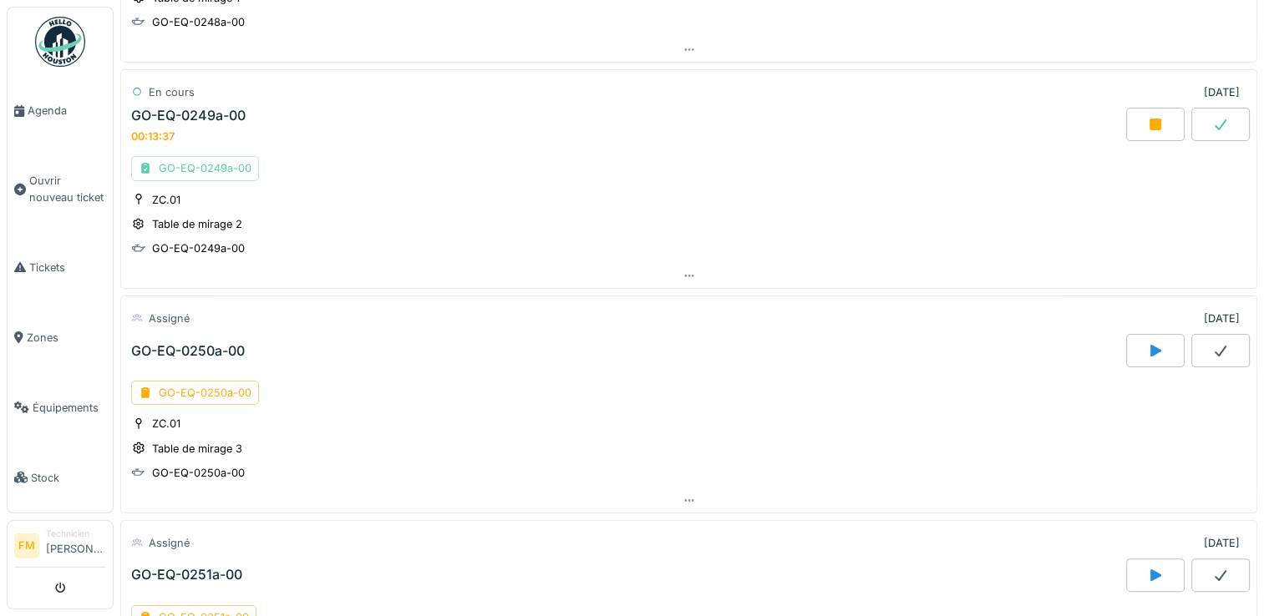
click at [164, 163] on div "GO-EQ-0249a-00" at bounding box center [195, 168] width 128 height 24
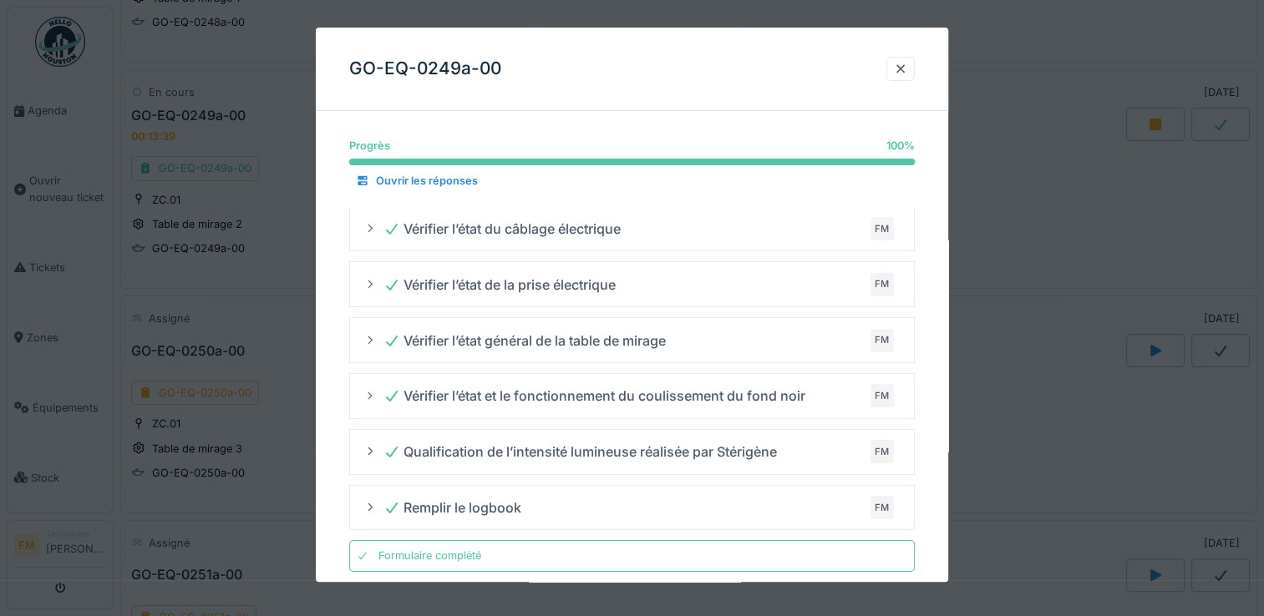
drag, startPoint x: 949, startPoint y: 245, endPoint x: 1026, endPoint y: 127, distance: 140.6
click at [1026, 127] on div at bounding box center [632, 308] width 1264 height 616
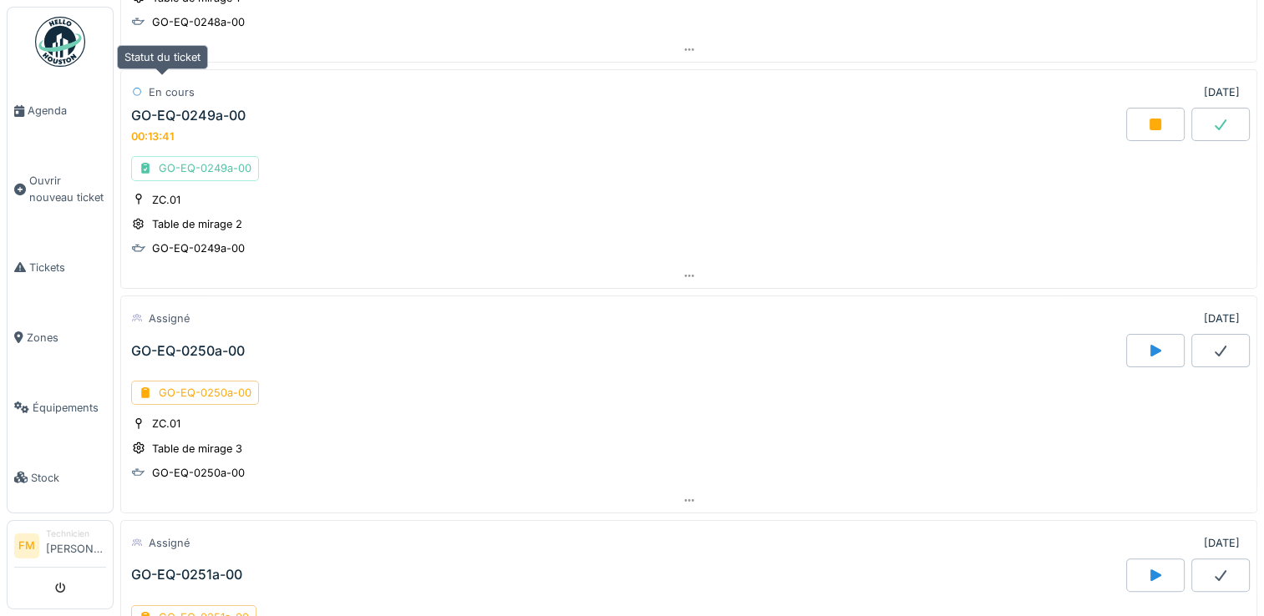
click at [165, 93] on div "En cours" at bounding box center [172, 92] width 46 height 16
click at [169, 170] on div "GO-EQ-0249a-00" at bounding box center [195, 168] width 128 height 24
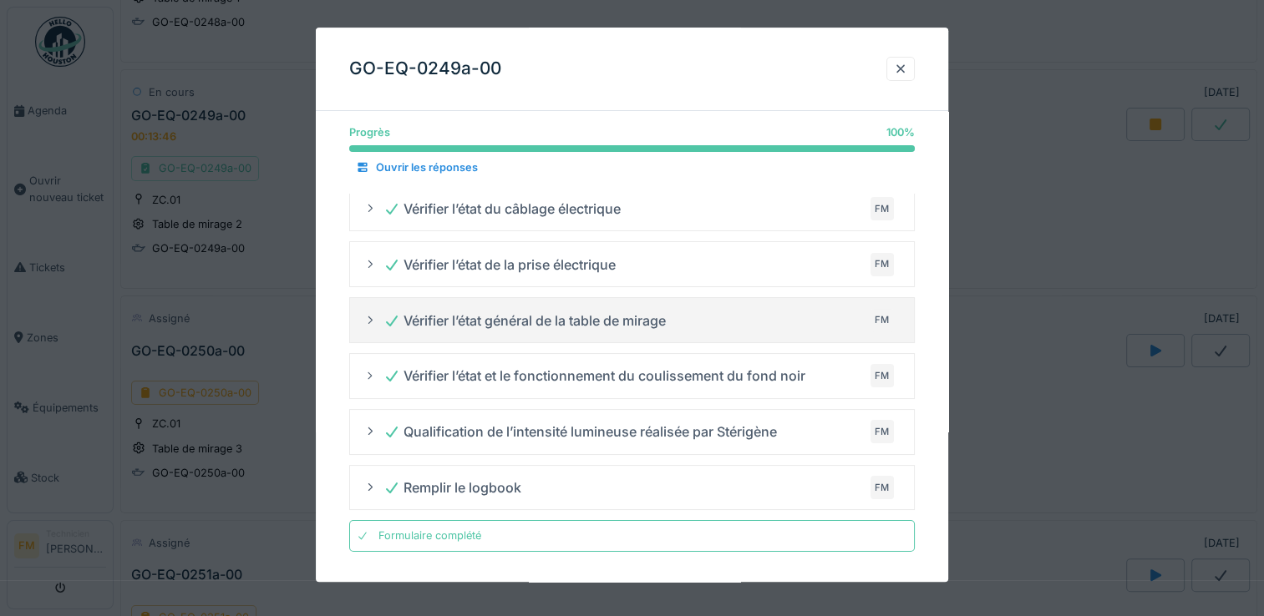
scroll to position [13, 0]
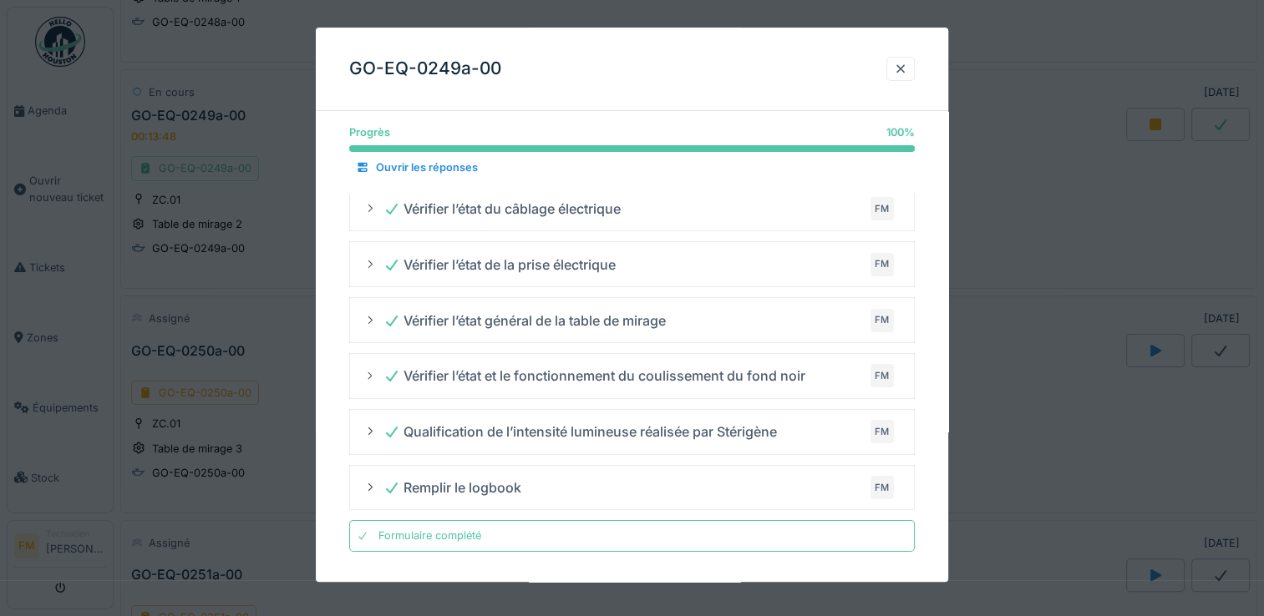
click at [361, 534] on icon at bounding box center [363, 535] width 12 height 9
click at [467, 539] on div "Formulaire complété" at bounding box center [429, 537] width 103 height 16
click at [675, 527] on div "Formulaire complété" at bounding box center [631, 536] width 565 height 31
click at [902, 73] on div at bounding box center [900, 69] width 13 height 16
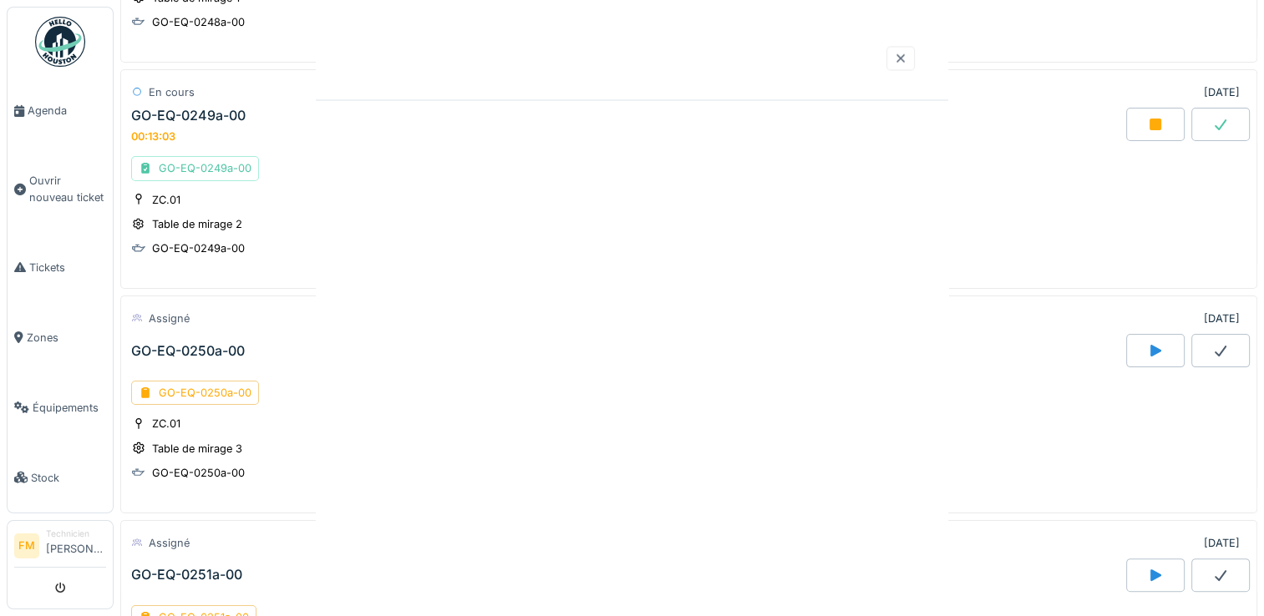
scroll to position [0, 0]
click at [1212, 118] on icon at bounding box center [1220, 124] width 17 height 13
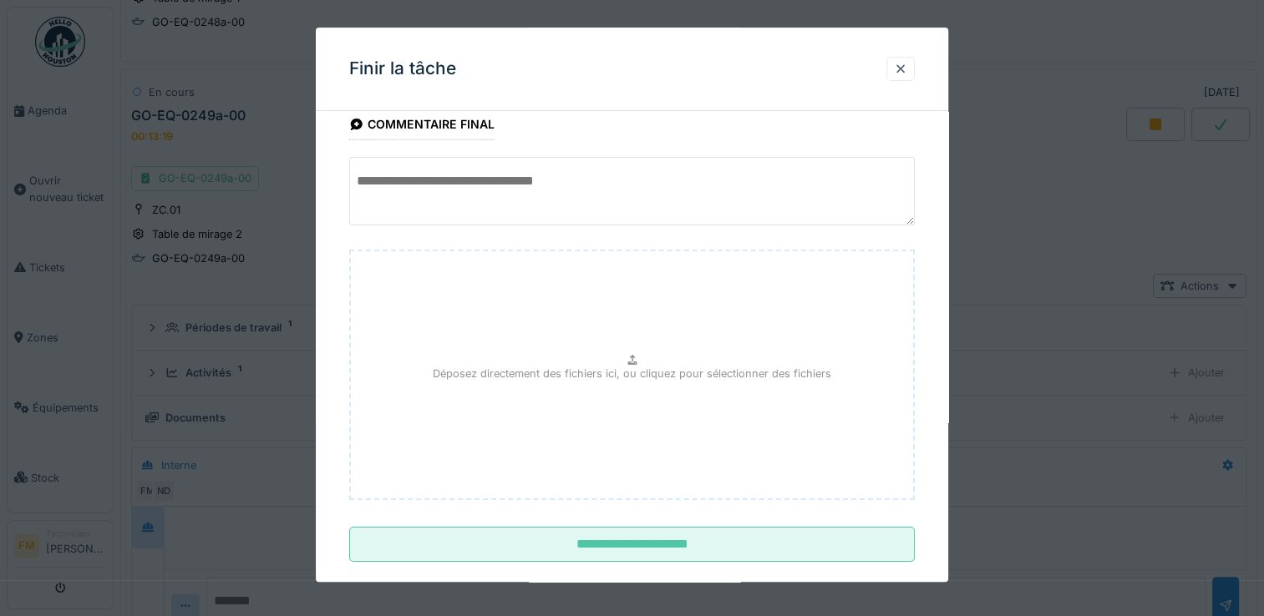
scroll to position [53, 0]
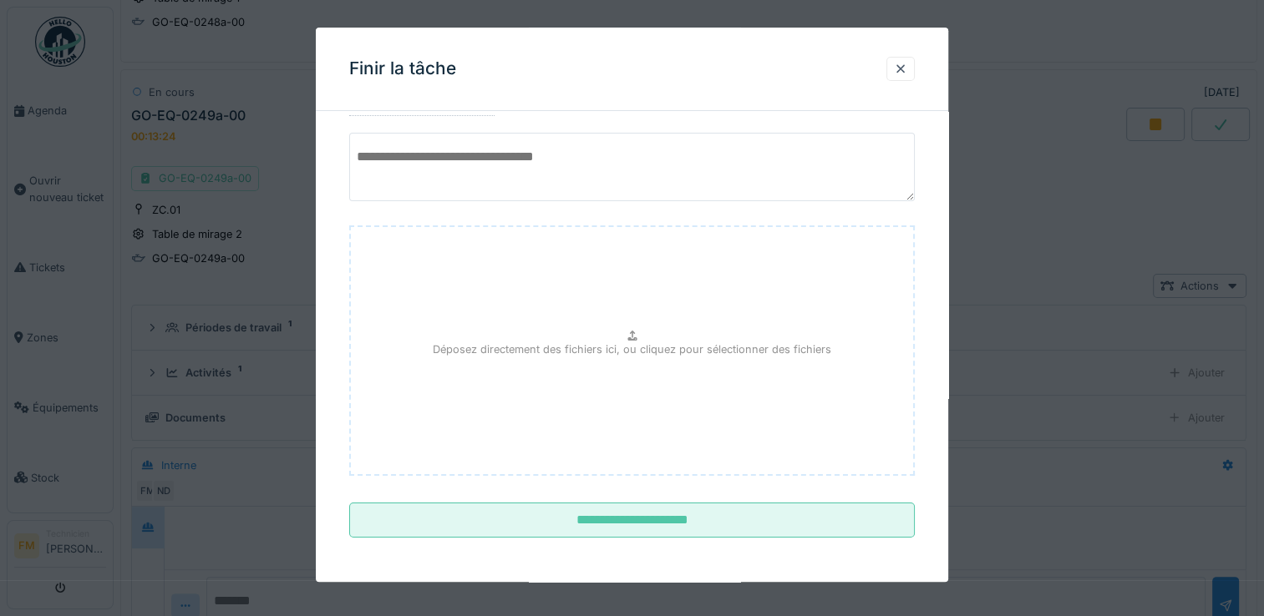
click at [600, 159] on textarea at bounding box center [631, 167] width 565 height 68
click at [634, 159] on textarea "**********" at bounding box center [631, 167] width 565 height 68
click at [707, 153] on textarea "**********" at bounding box center [631, 167] width 565 height 68
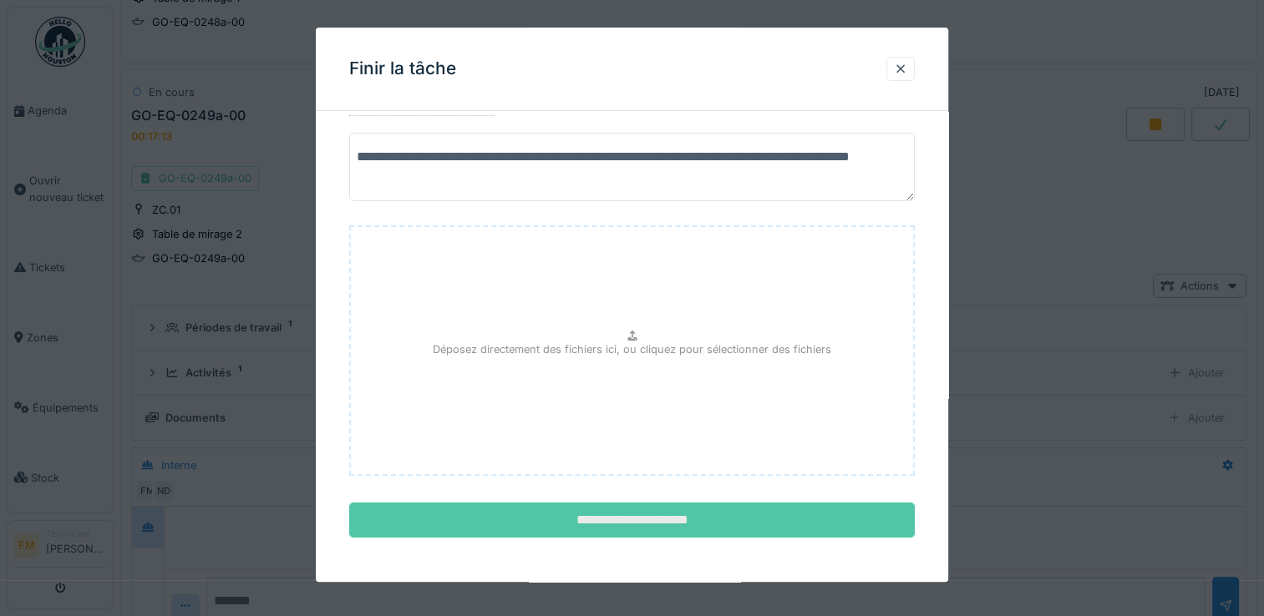
type textarea "**********"
click at [624, 521] on input "**********" at bounding box center [631, 521] width 565 height 35
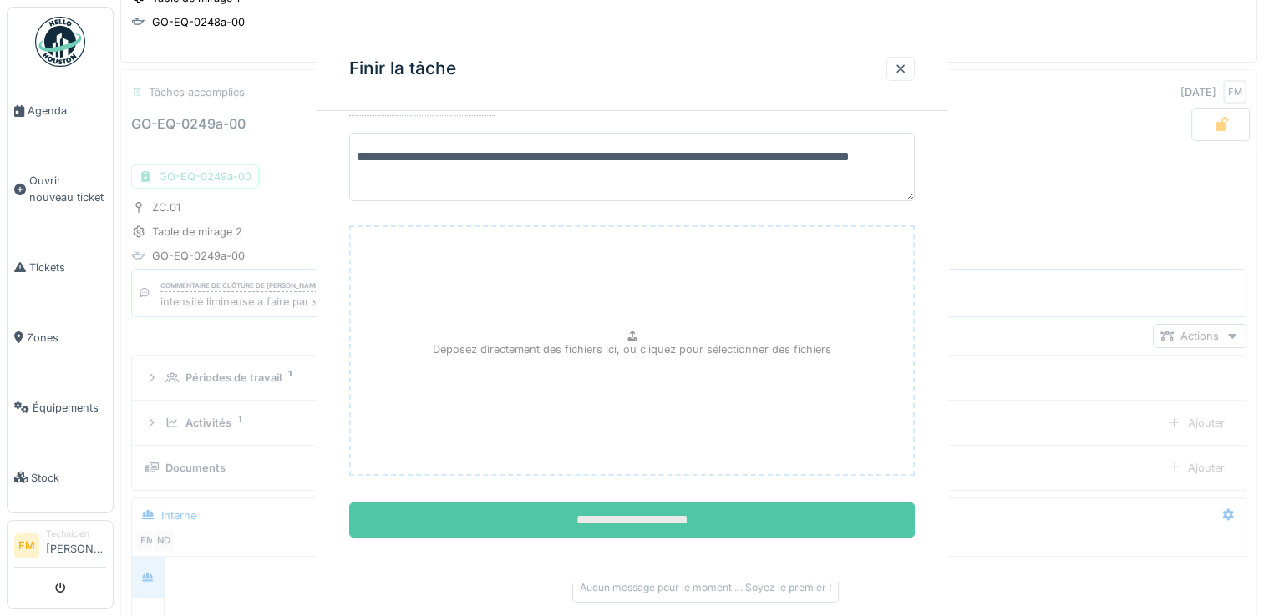
scroll to position [0, 0]
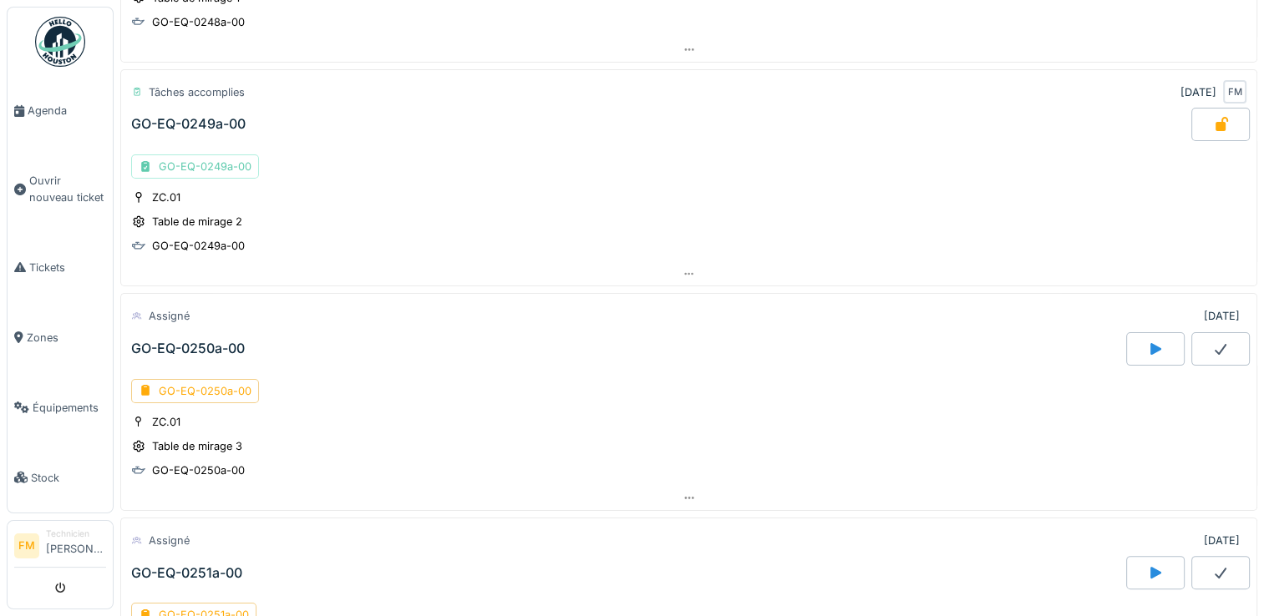
click at [197, 171] on div "GO-EQ-0249a-00" at bounding box center [195, 167] width 128 height 24
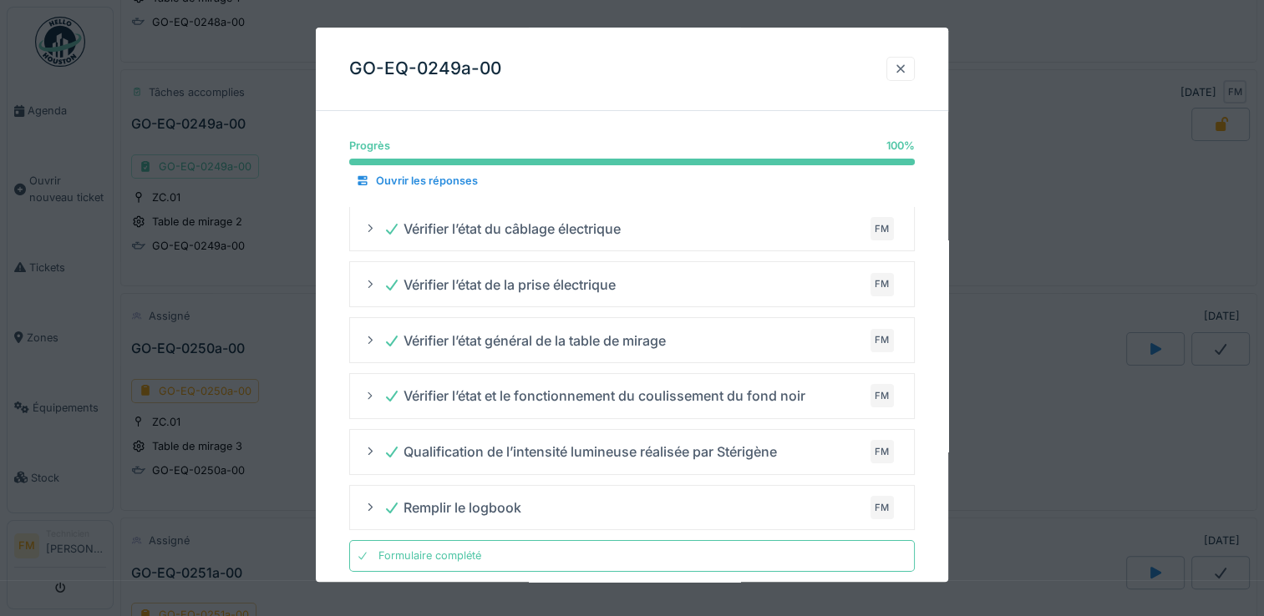
click at [907, 68] on div at bounding box center [900, 69] width 13 height 16
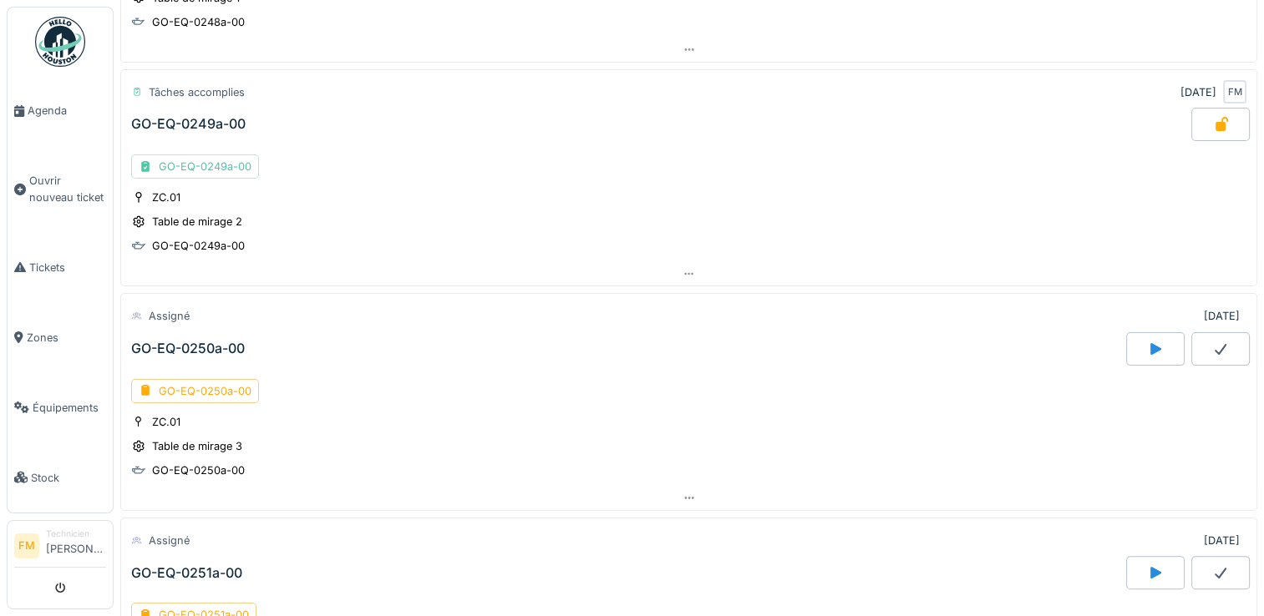
click at [210, 120] on div "GO-EQ-0249a-00" at bounding box center [188, 124] width 114 height 16
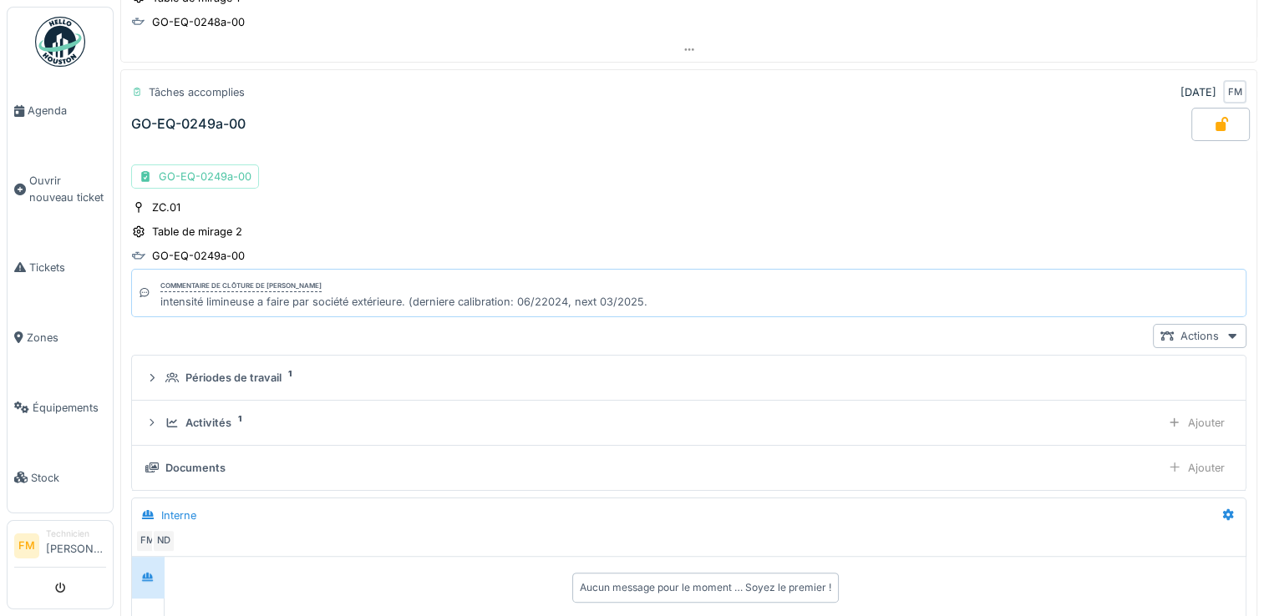
drag, startPoint x: 187, startPoint y: 252, endPoint x: 569, endPoint y: 179, distance: 388.7
click at [569, 179] on div "GO-EQ-0249a-00" at bounding box center [688, 177] width 1115 height 24
click at [176, 249] on div "GO-EQ-0249a-00" at bounding box center [198, 256] width 93 height 16
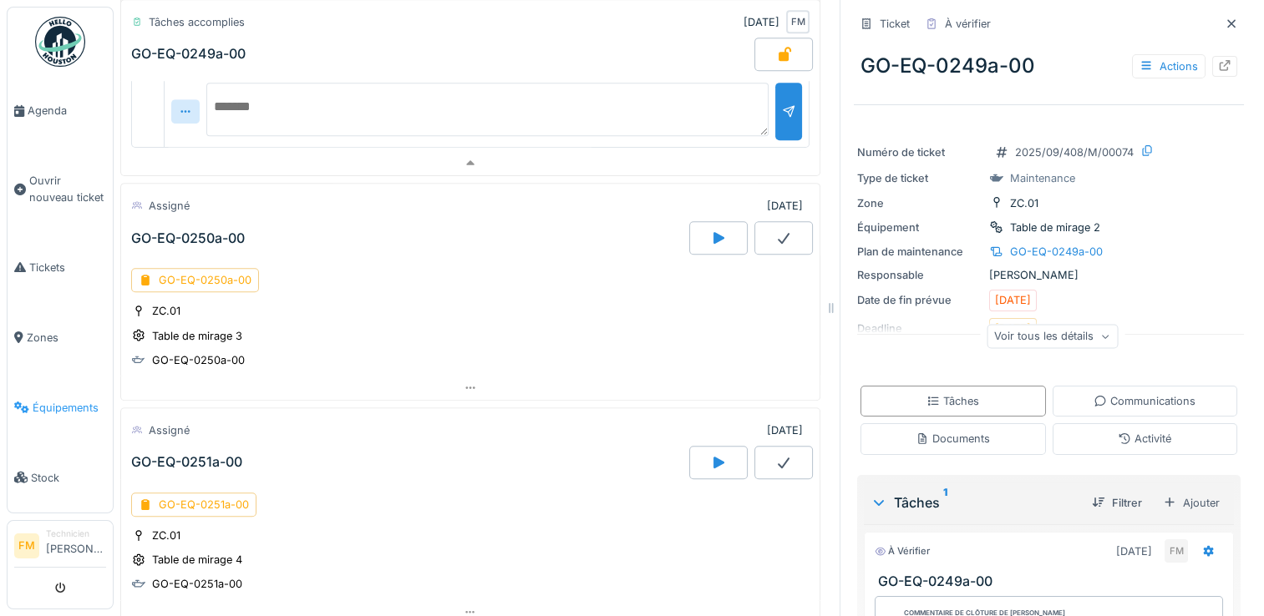
scroll to position [835, 0]
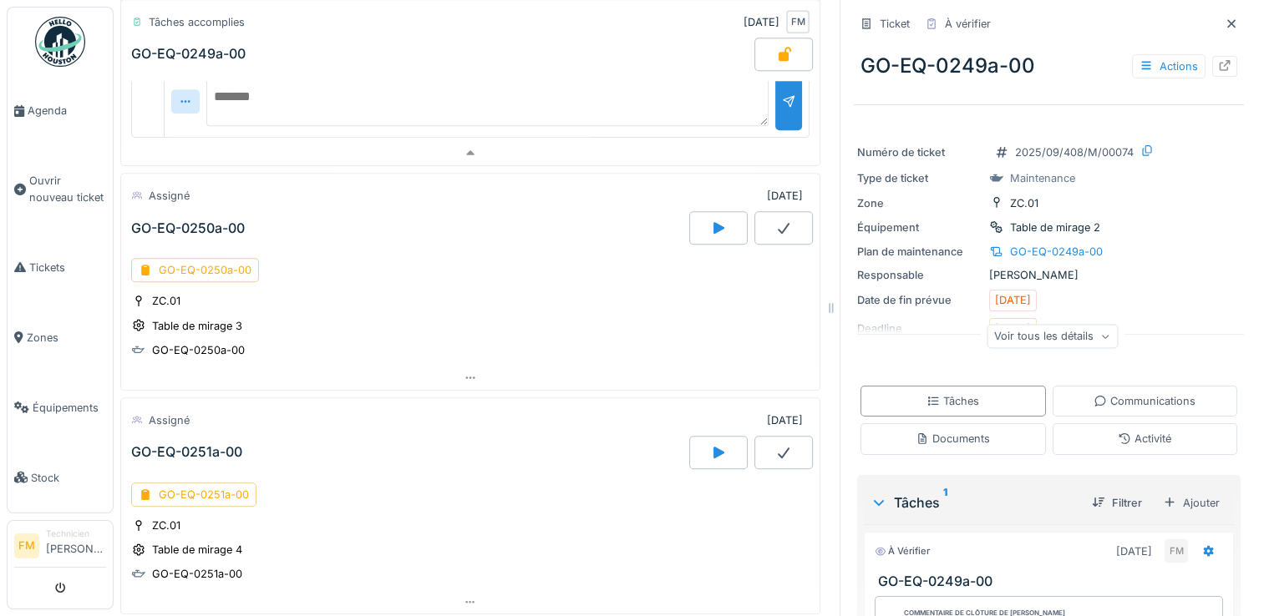
click at [58, 550] on li "Technicien François Martin" at bounding box center [76, 546] width 60 height 36
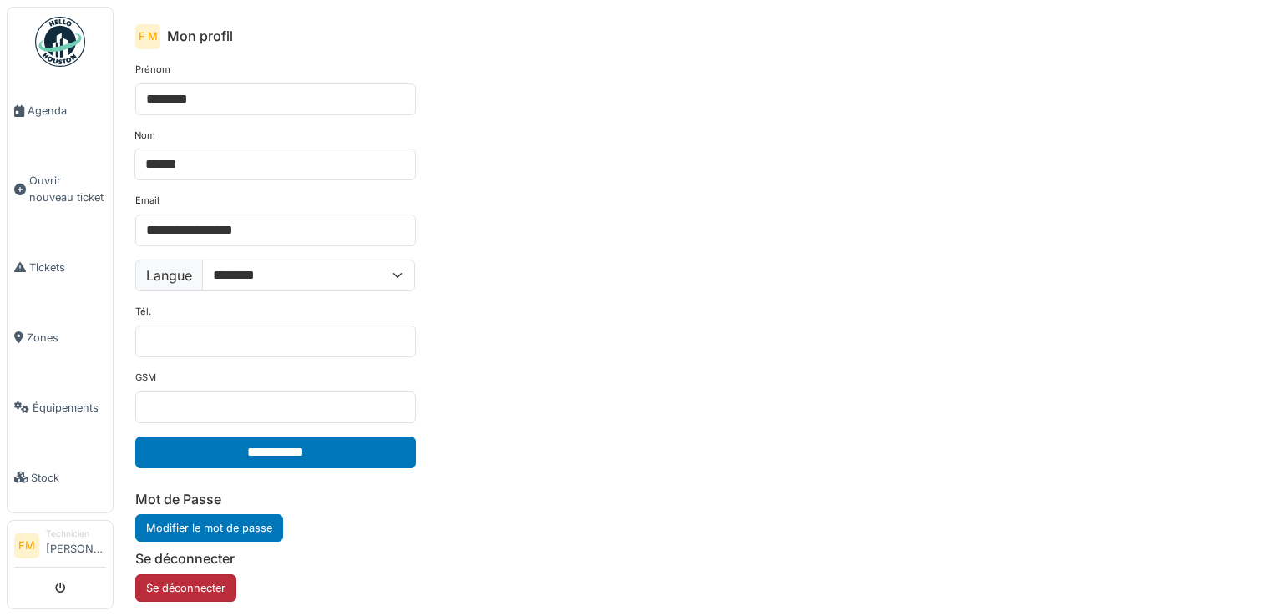
click at [213, 589] on button "Se déconnecter" at bounding box center [185, 589] width 101 height 28
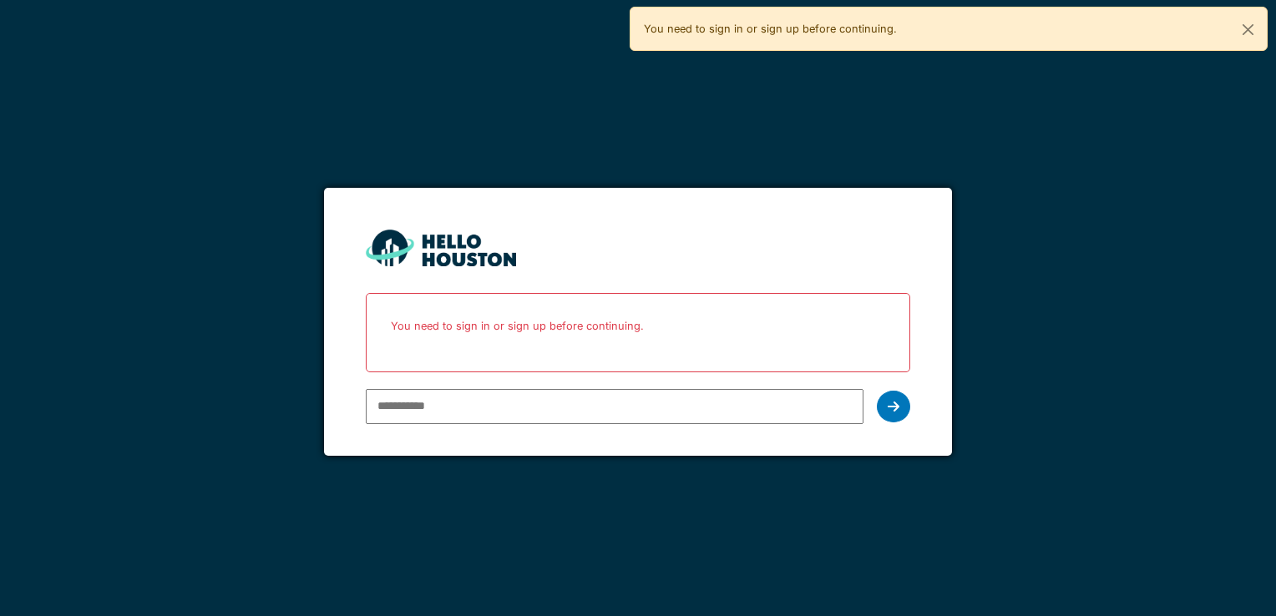
click at [1142, 360] on div "You don't seem to have an account yet. Please follow the link given by your com…" at bounding box center [638, 308] width 1276 height 616
